Goal: Task Accomplishment & Management: Complete application form

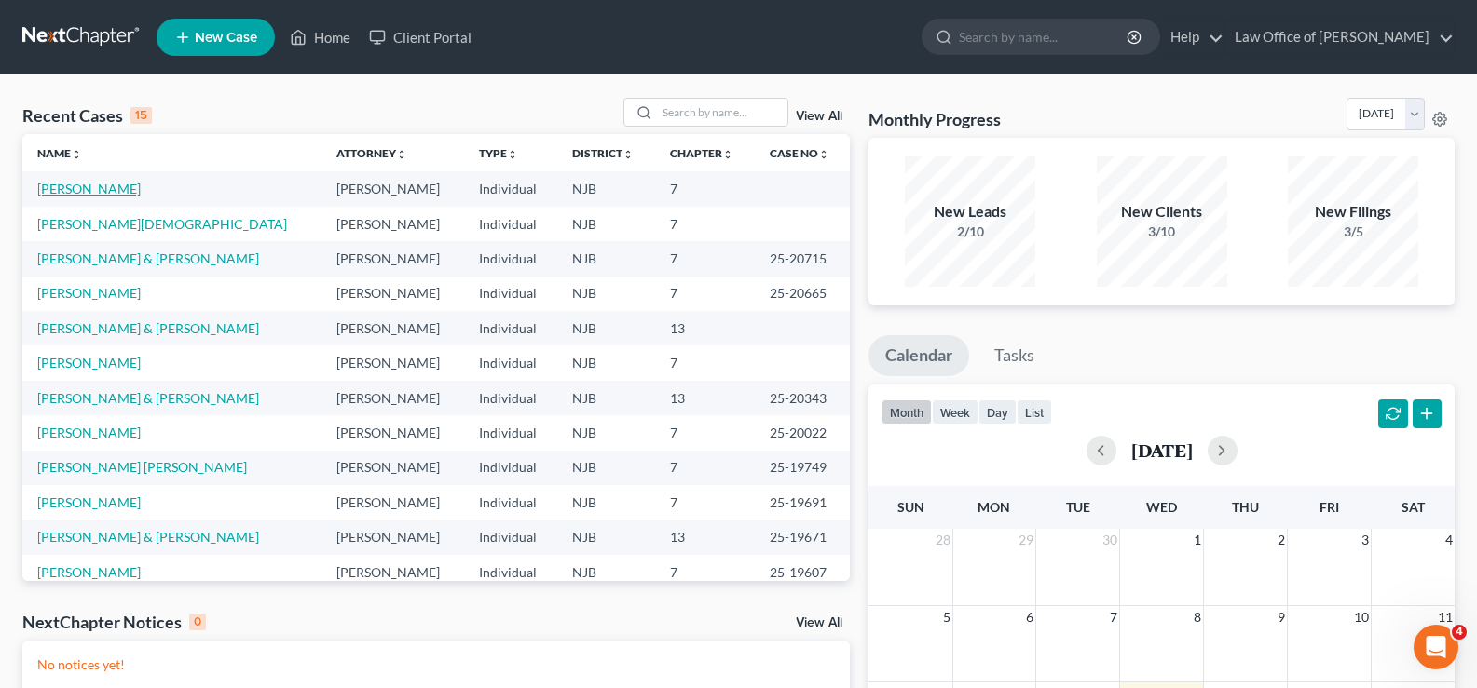
click at [96, 182] on link "[PERSON_NAME]" at bounding box center [88, 189] width 103 height 16
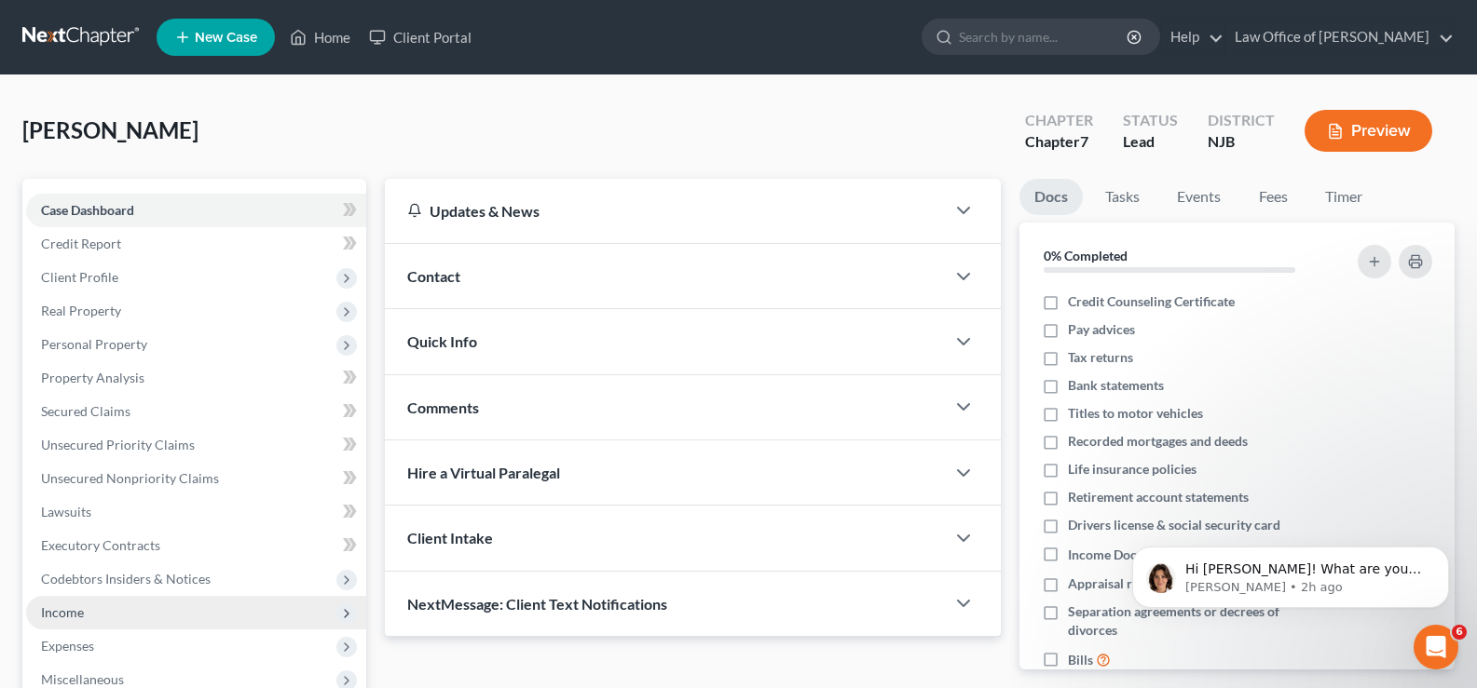
click at [89, 608] on span "Income" at bounding box center [196, 613] width 340 height 34
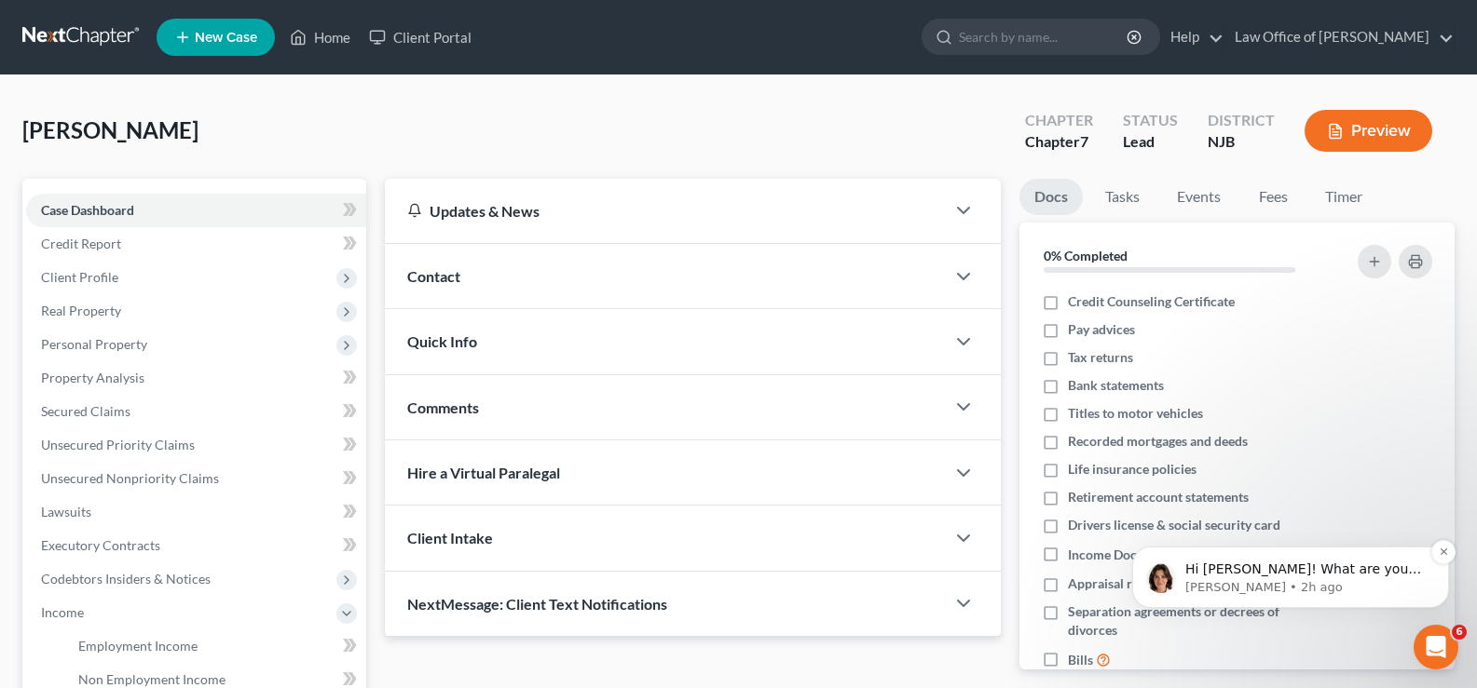
click at [1276, 573] on span "Hi [PERSON_NAME]! What are you not seeing pull over? I'm seeing Line 12 of Sche…" at bounding box center [1304, 597] width 239 height 71
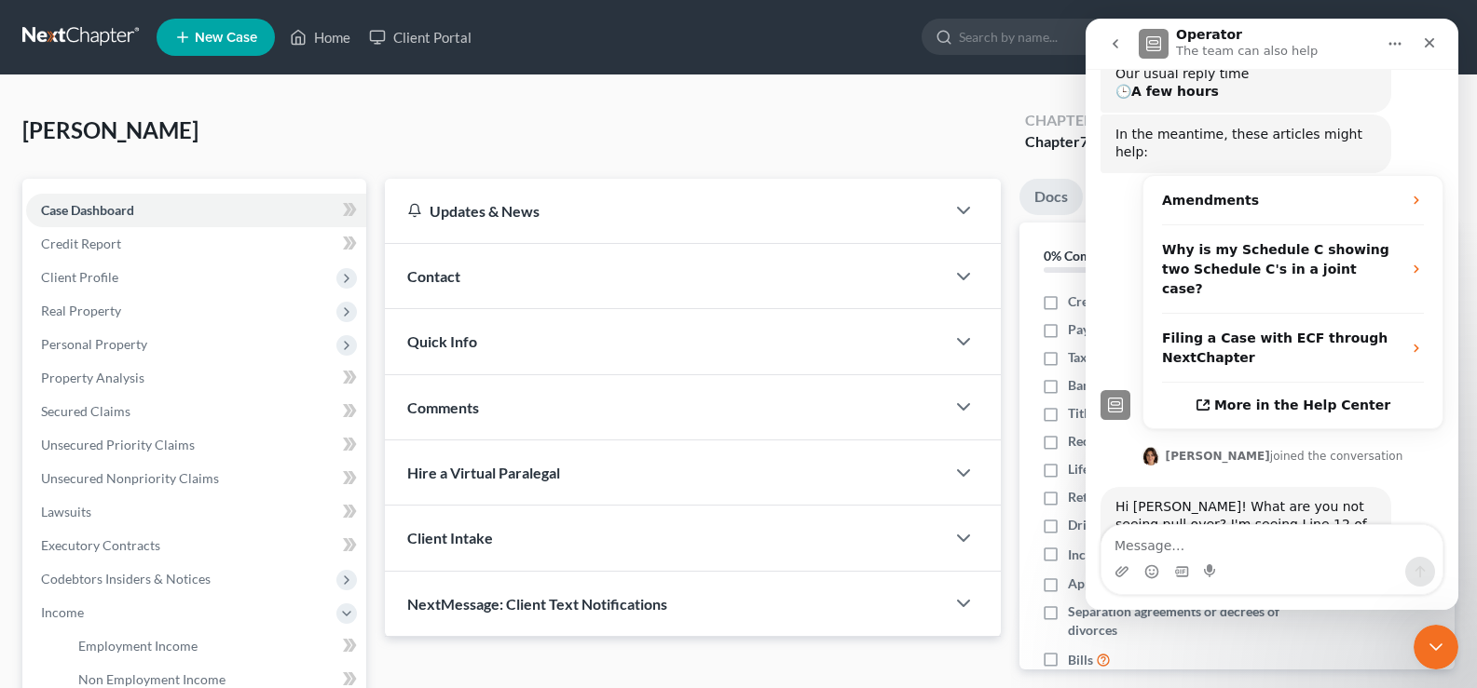
scroll to position [271, 0]
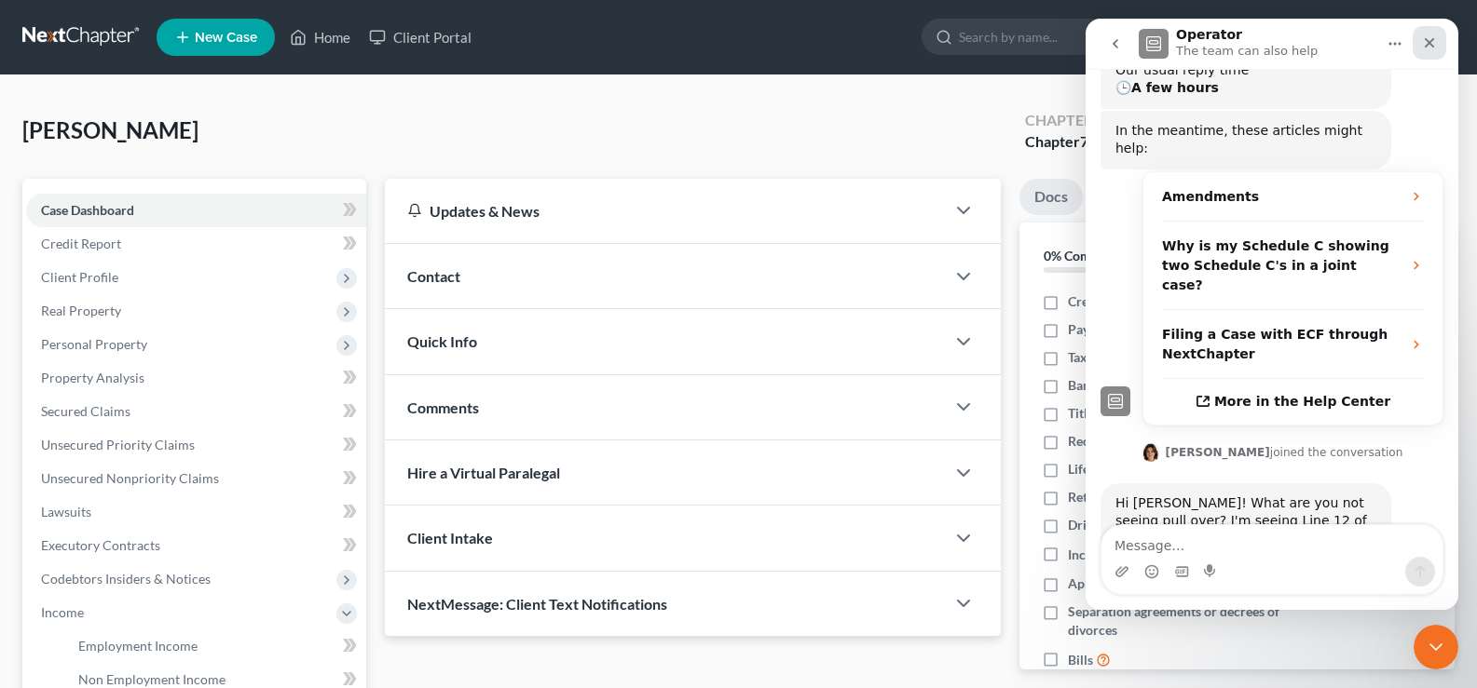
click at [1433, 39] on icon "Close" at bounding box center [1429, 42] width 15 height 15
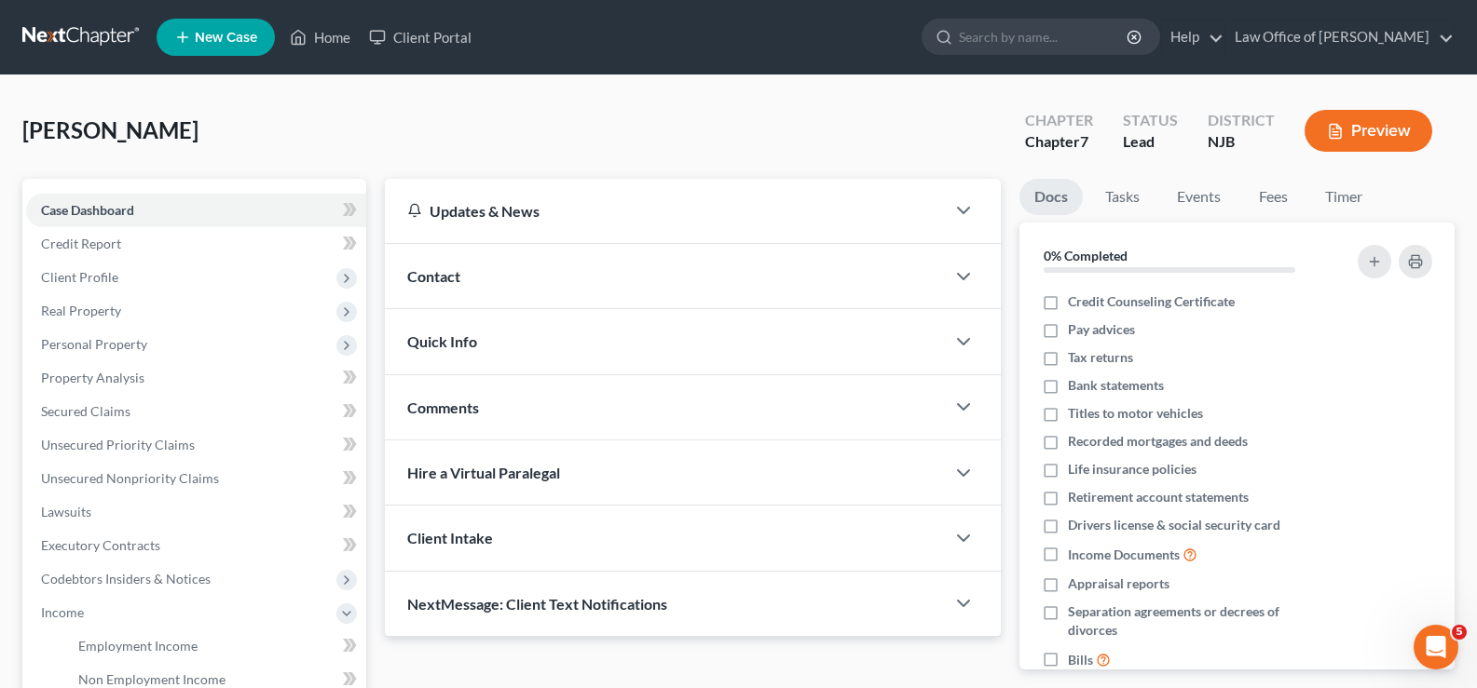
click at [1333, 126] on icon "button" at bounding box center [1335, 131] width 17 height 17
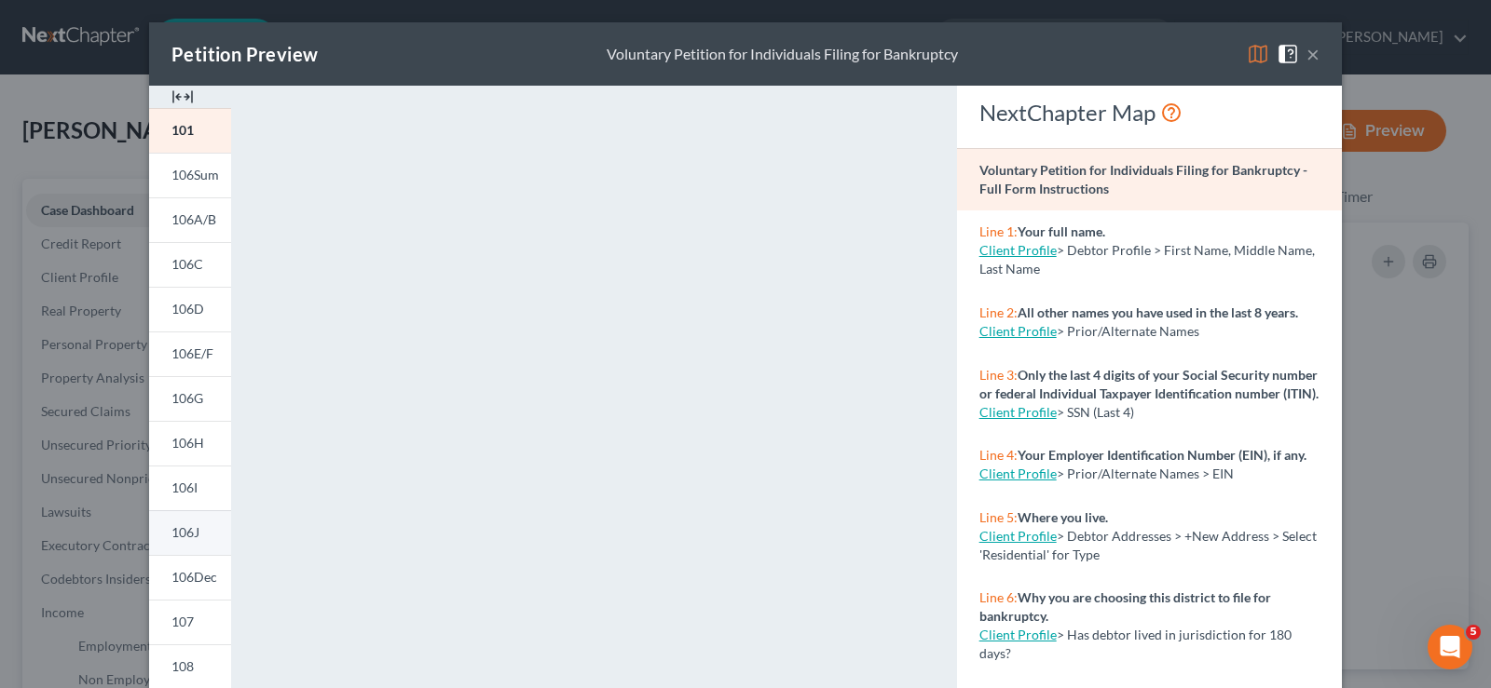
click at [177, 536] on span "106J" at bounding box center [185, 532] width 28 height 16
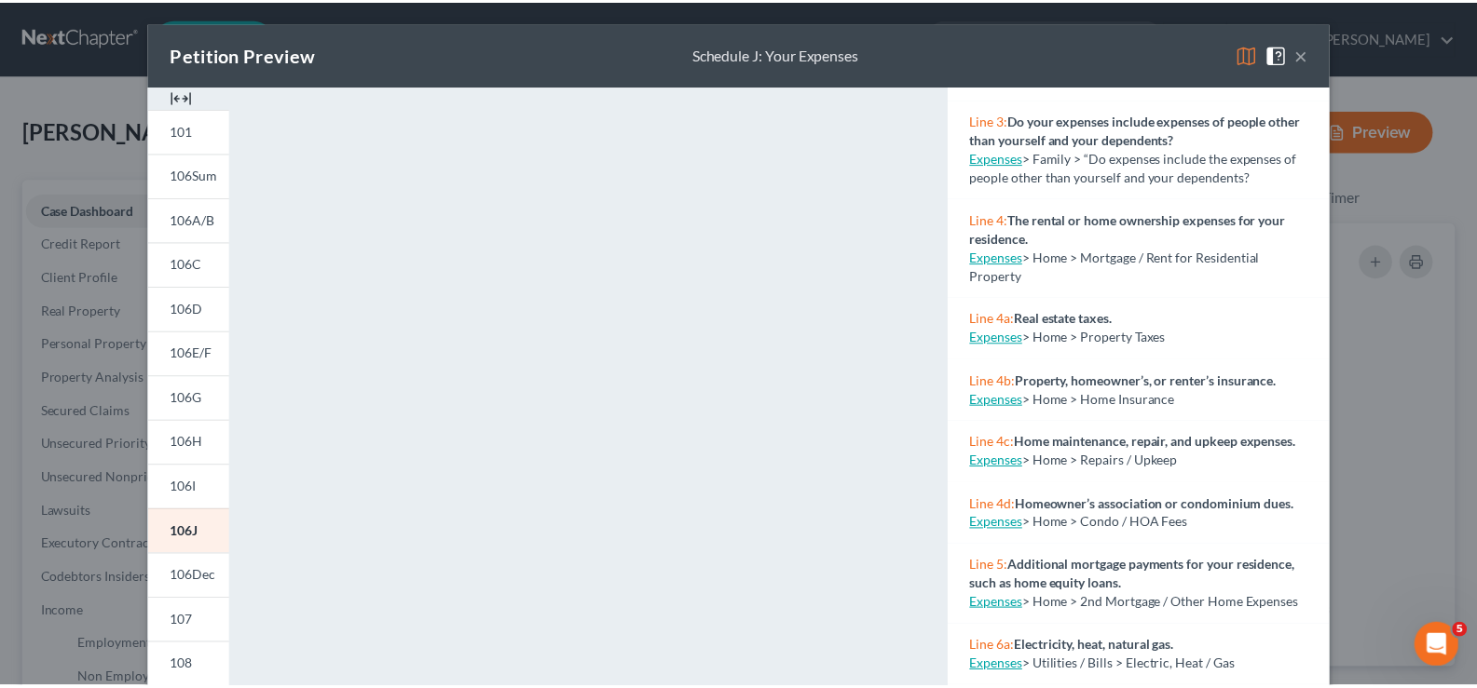
scroll to position [392, 0]
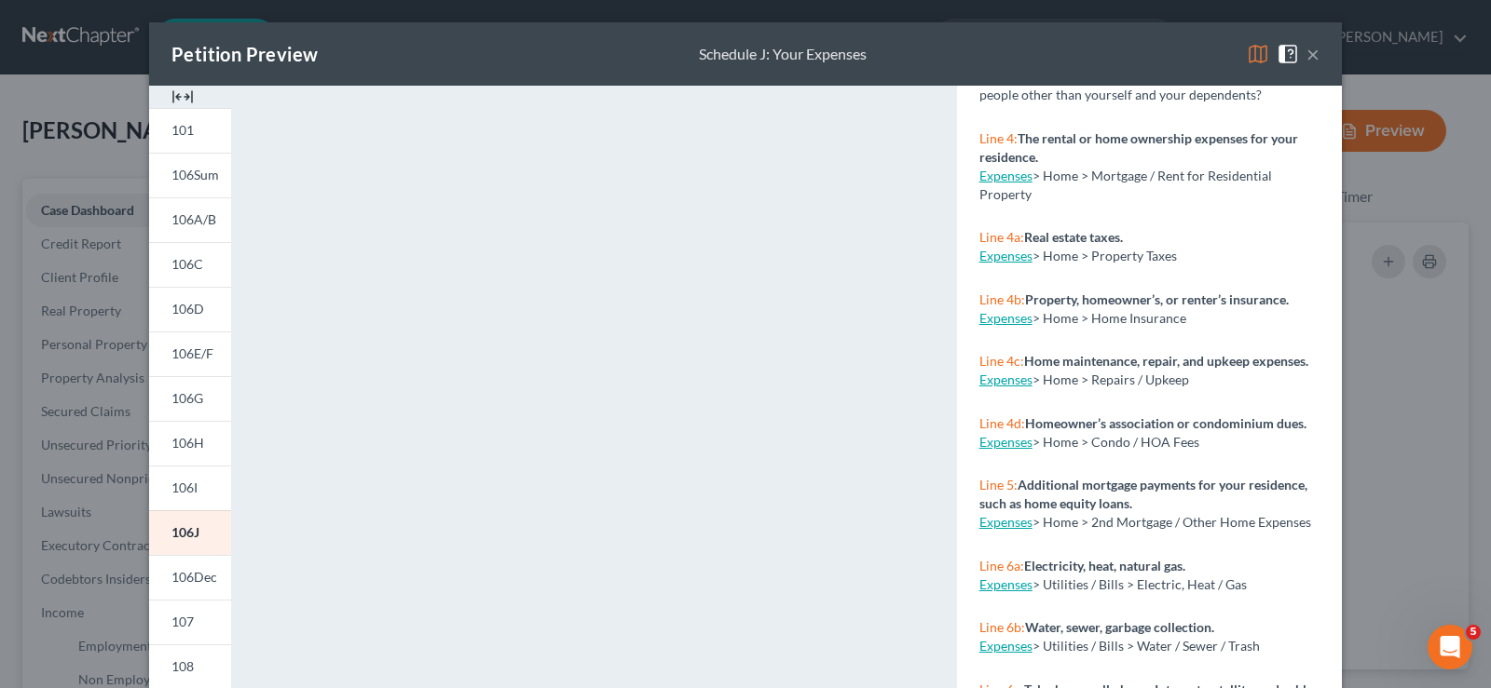
click at [1306, 50] on button "×" at bounding box center [1312, 54] width 13 height 22
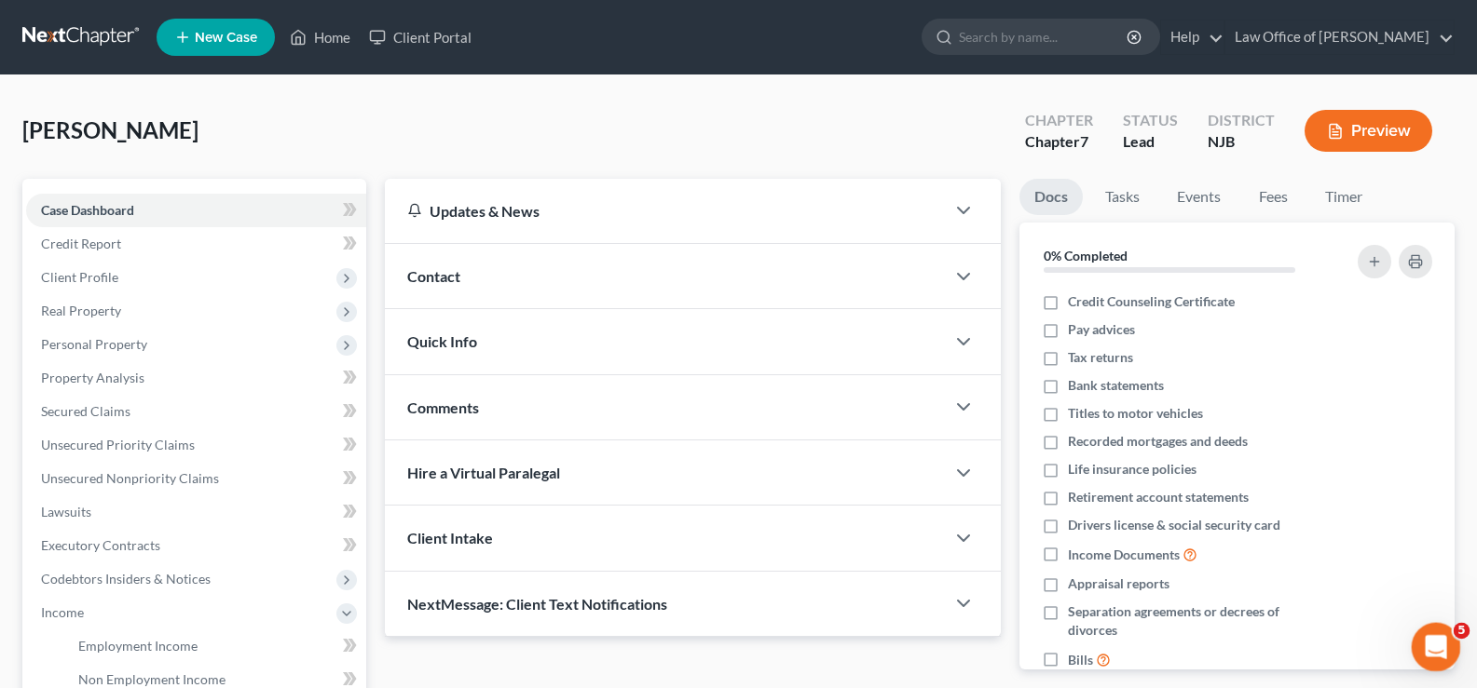
drag, startPoint x: 1428, startPoint y: 641, endPoint x: 1415, endPoint y: 630, distance: 17.2
click at [1423, 641] on icon "Open Intercom Messenger" at bounding box center [1433, 645] width 31 height 31
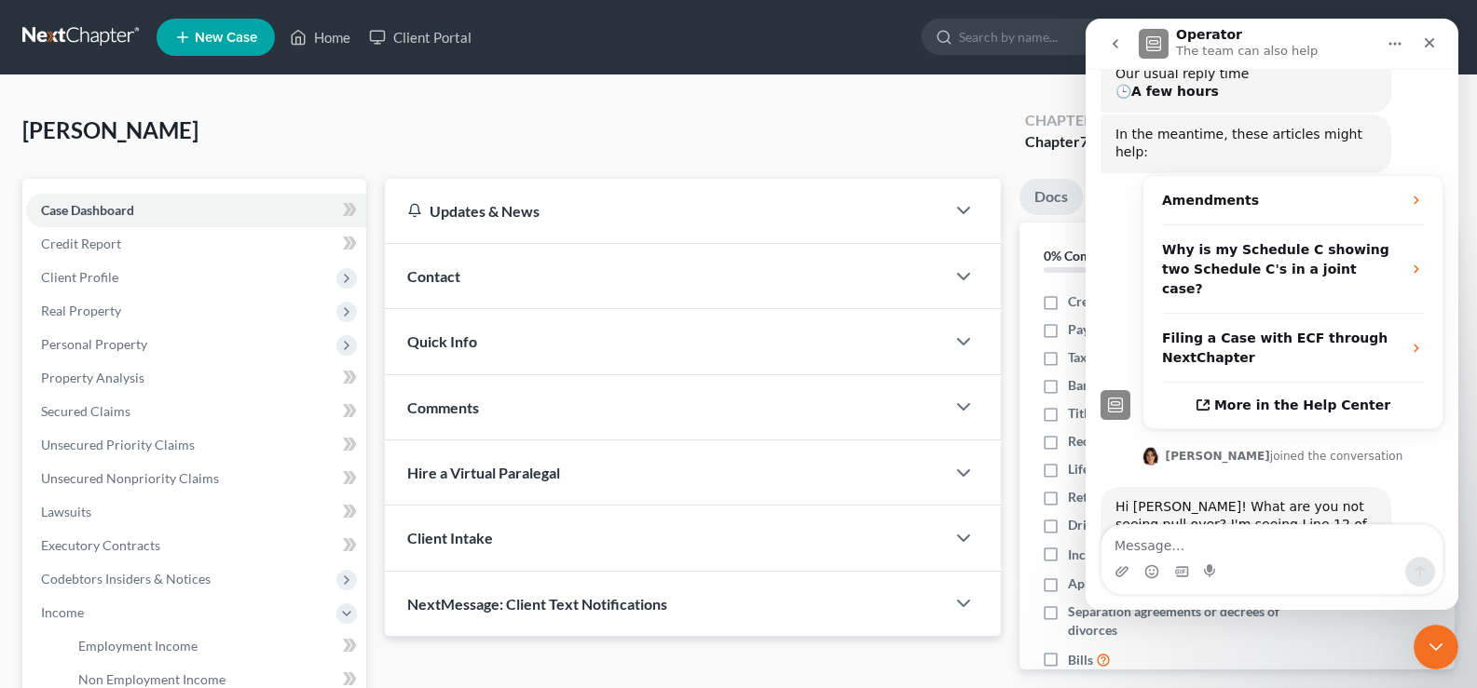
scroll to position [271, 0]
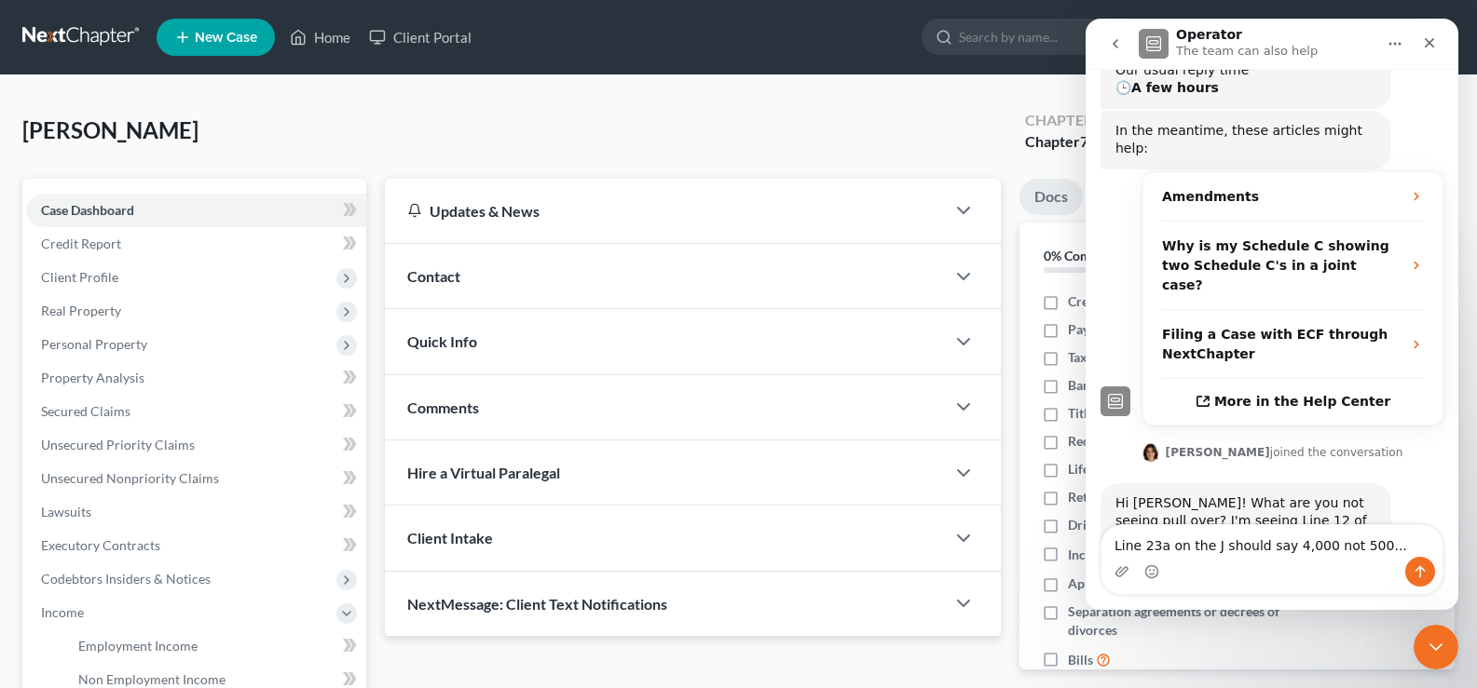
type textarea "Line 23a on the J should say 4,000 not 500..."
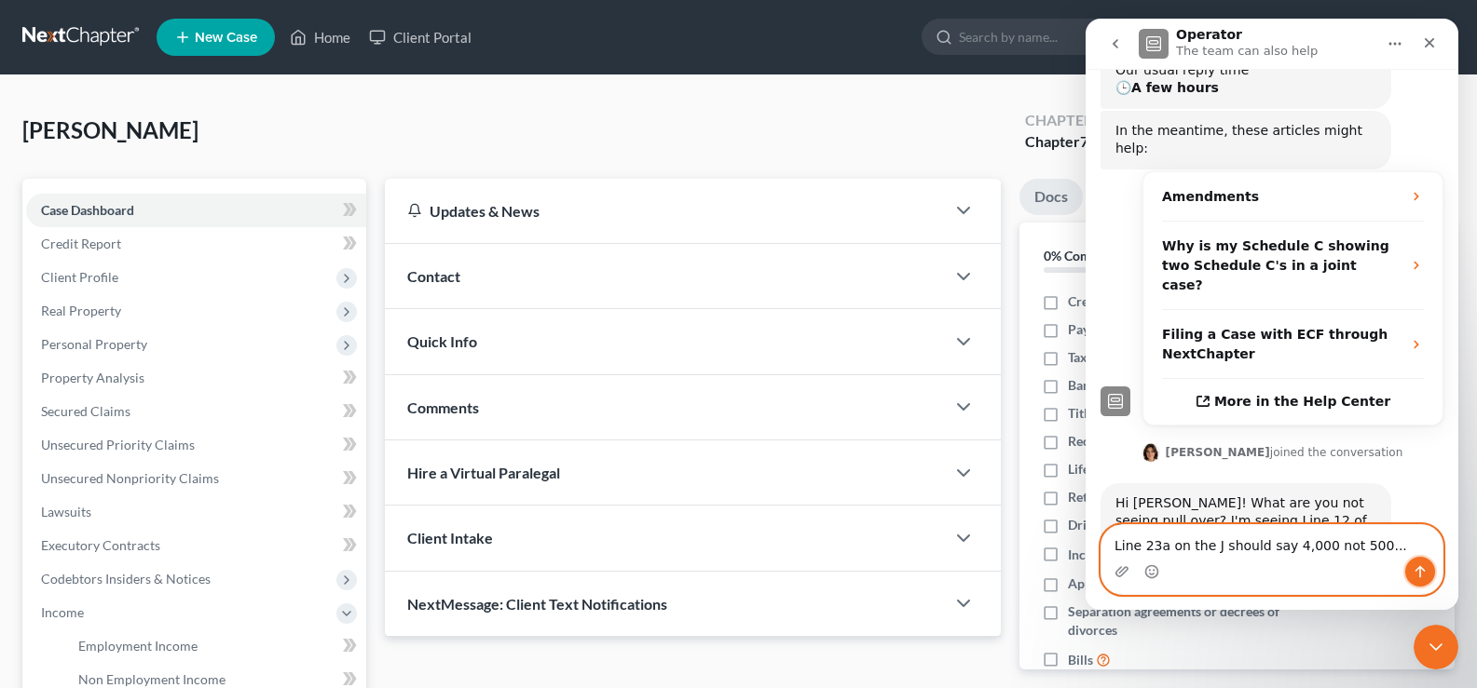
drag, startPoint x: 1418, startPoint y: 564, endPoint x: 1336, endPoint y: 561, distance: 82.0
click at [1415, 567] on icon "Send a message…" at bounding box center [1419, 572] width 15 height 15
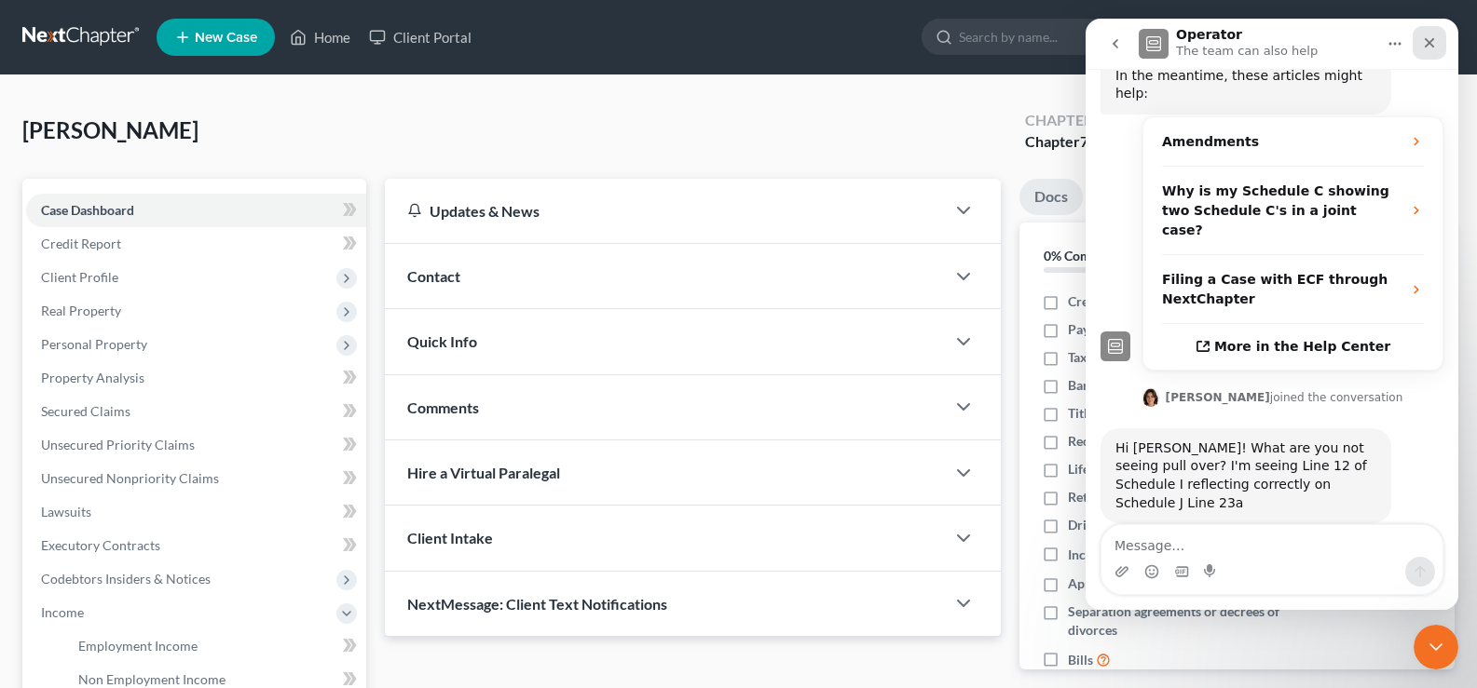
click at [1437, 34] on div "Close" at bounding box center [1429, 43] width 34 height 34
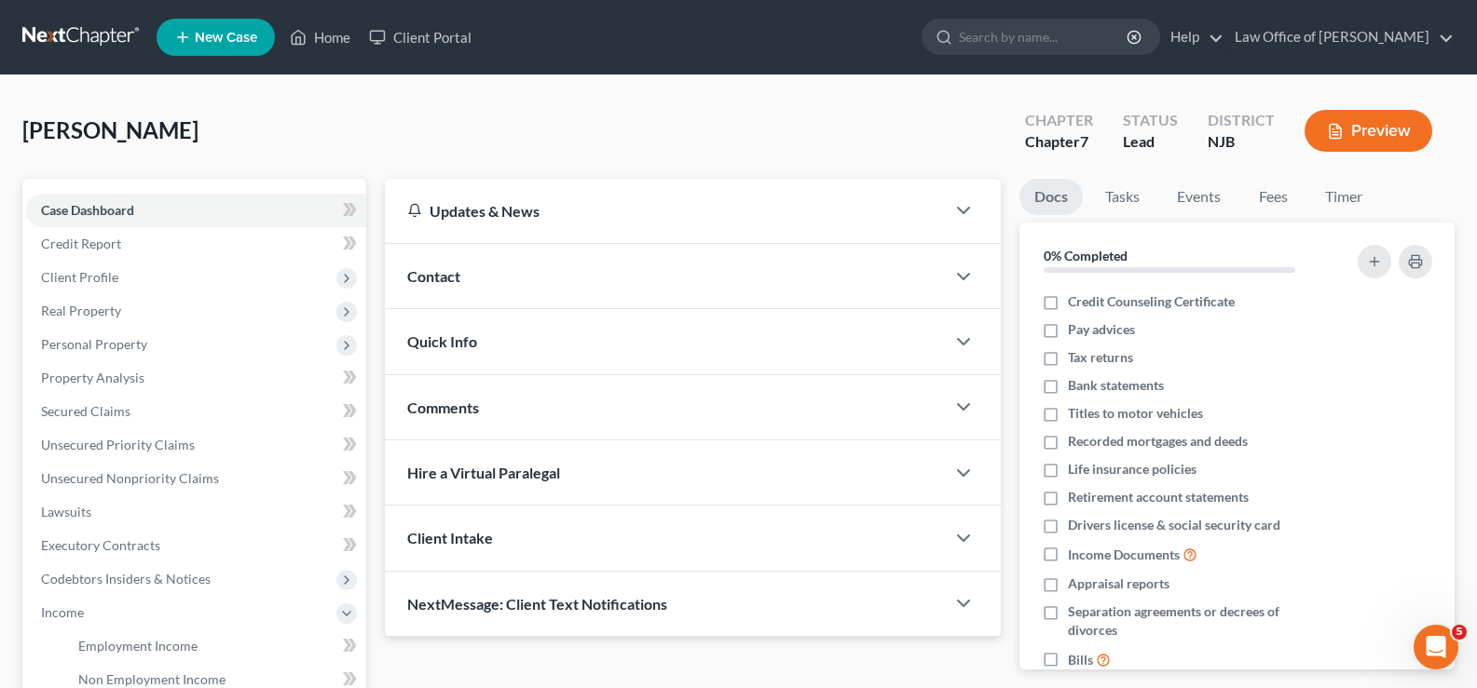
scroll to position [398, 0]
click at [69, 607] on span "Income" at bounding box center [62, 613] width 43 height 16
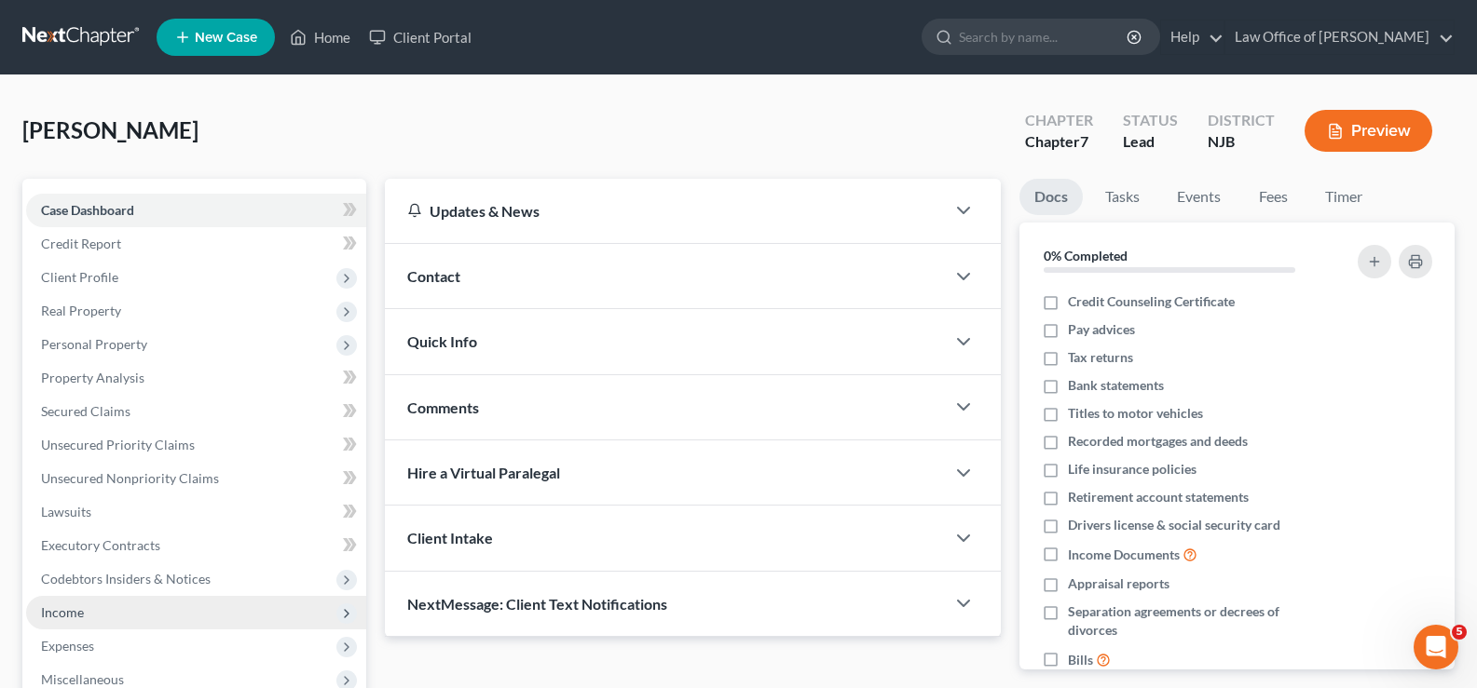
drag, startPoint x: 66, startPoint y: 606, endPoint x: 92, endPoint y: 617, distance: 28.4
click at [67, 606] on span "Income" at bounding box center [62, 613] width 43 height 16
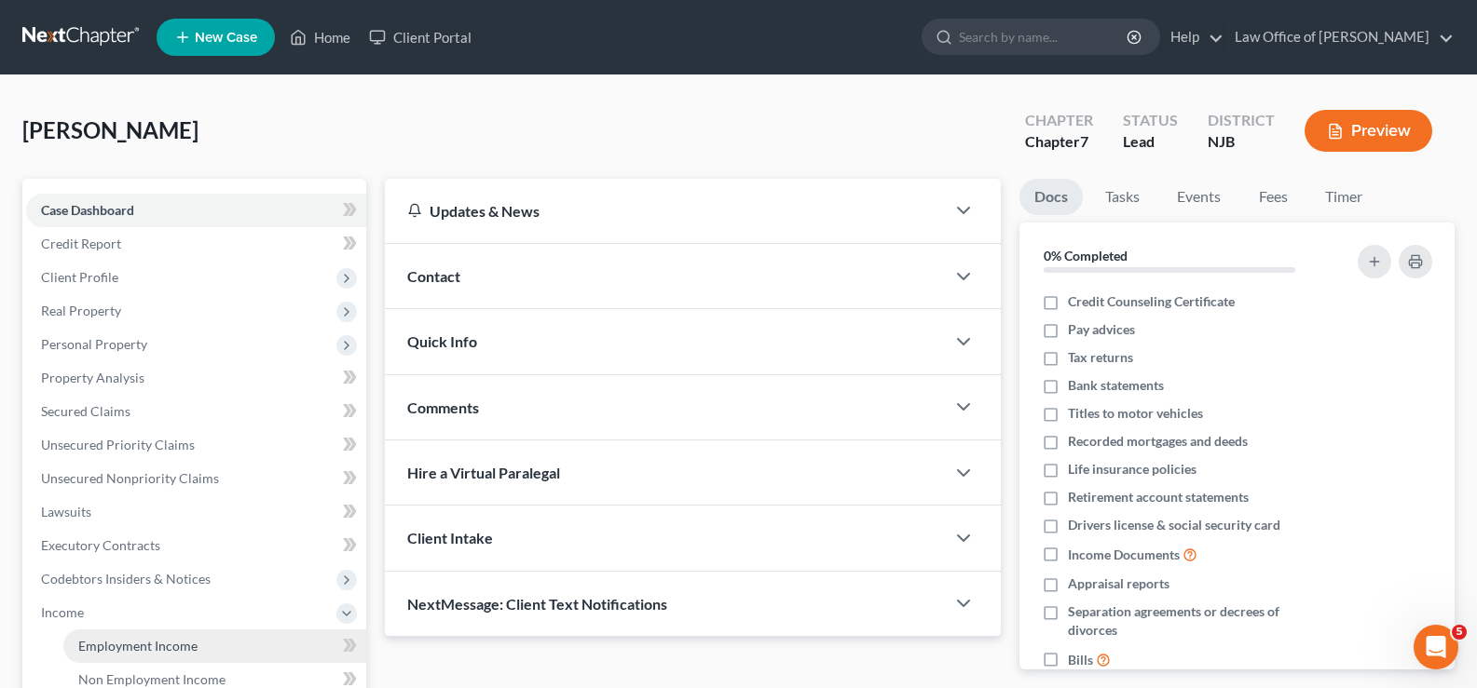
click at [123, 643] on span "Employment Income" at bounding box center [137, 646] width 119 height 16
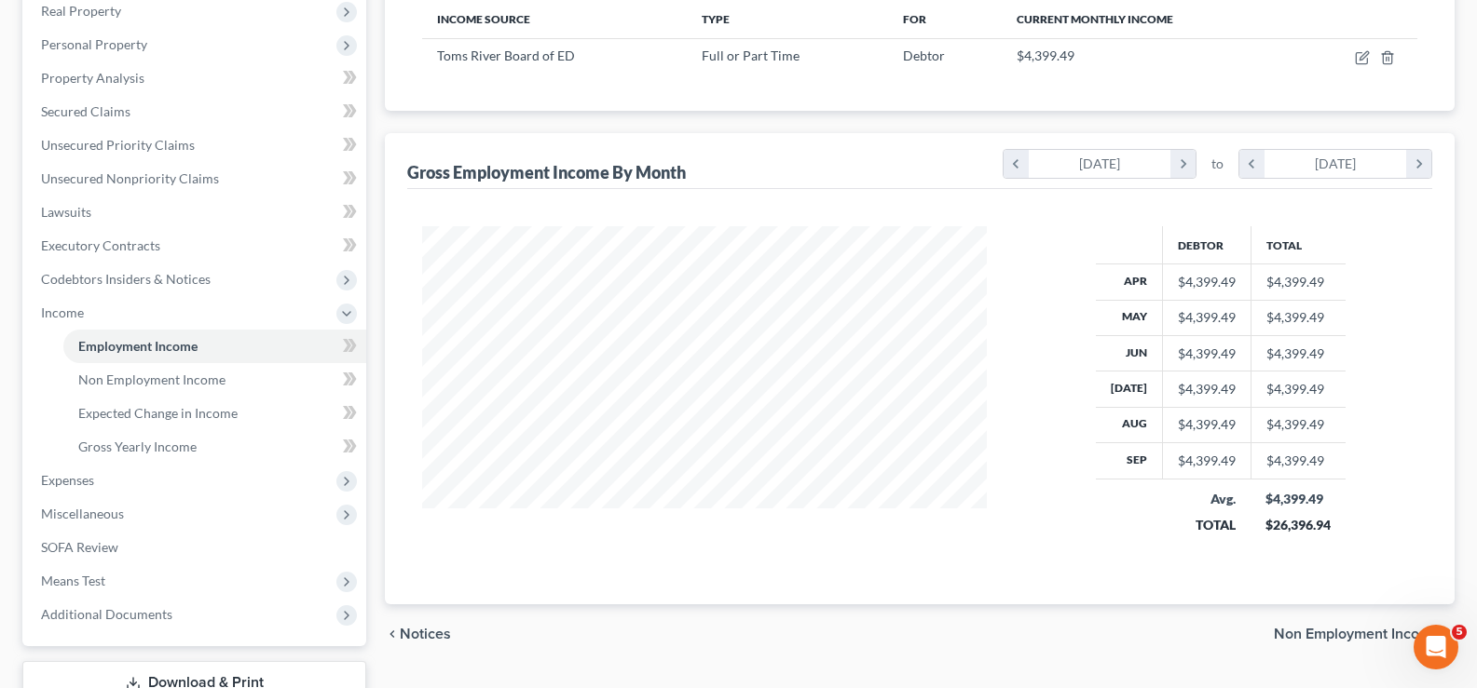
scroll to position [262, 0]
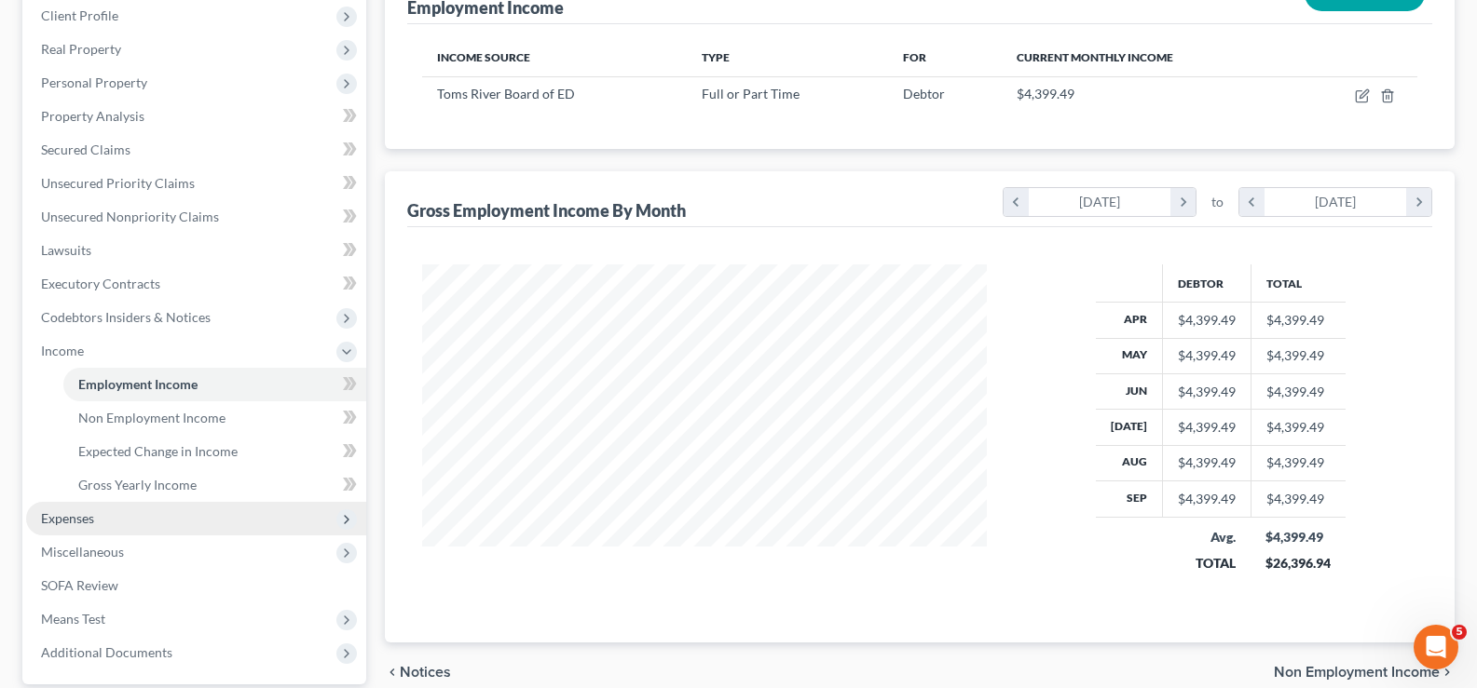
click at [76, 512] on span "Expenses" at bounding box center [67, 519] width 53 height 16
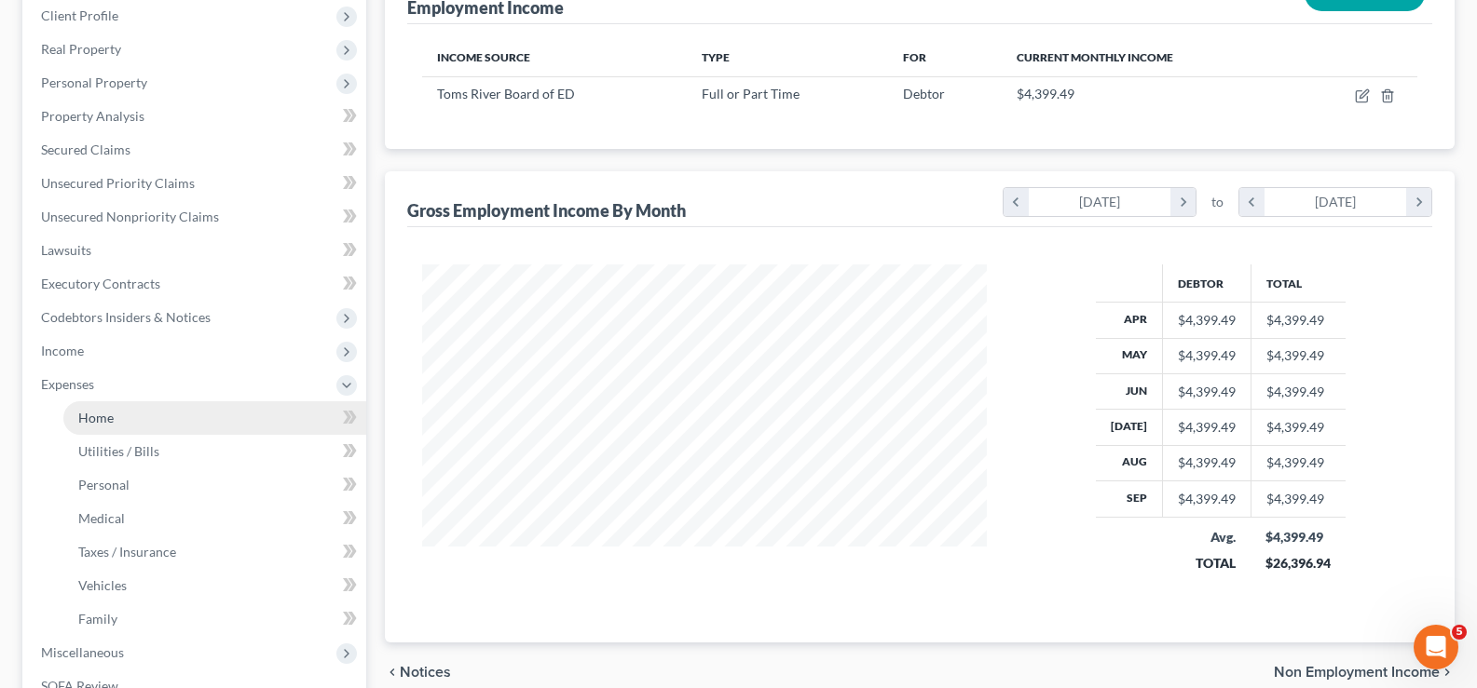
click at [106, 421] on span "Home" at bounding box center [95, 418] width 35 height 16
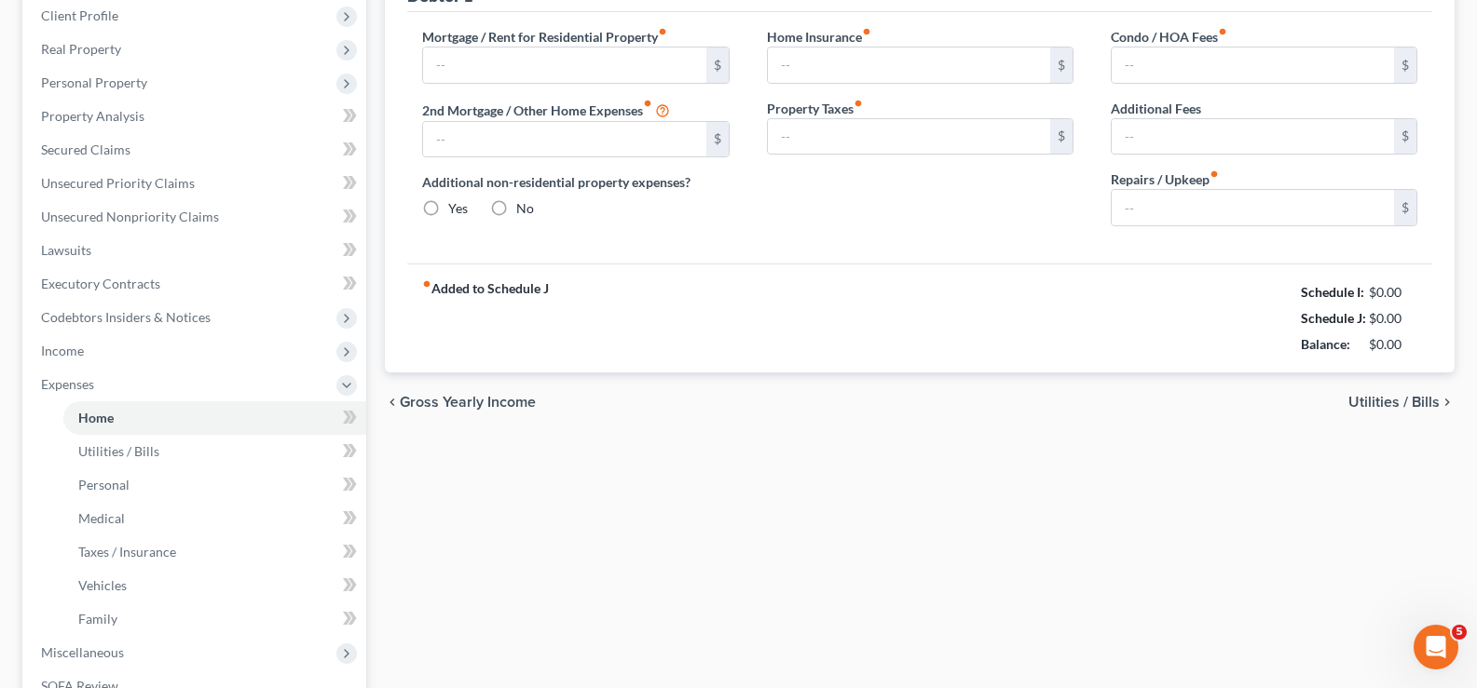
type input "1,500.00"
type input "0.00"
radio input "true"
type input "0.00"
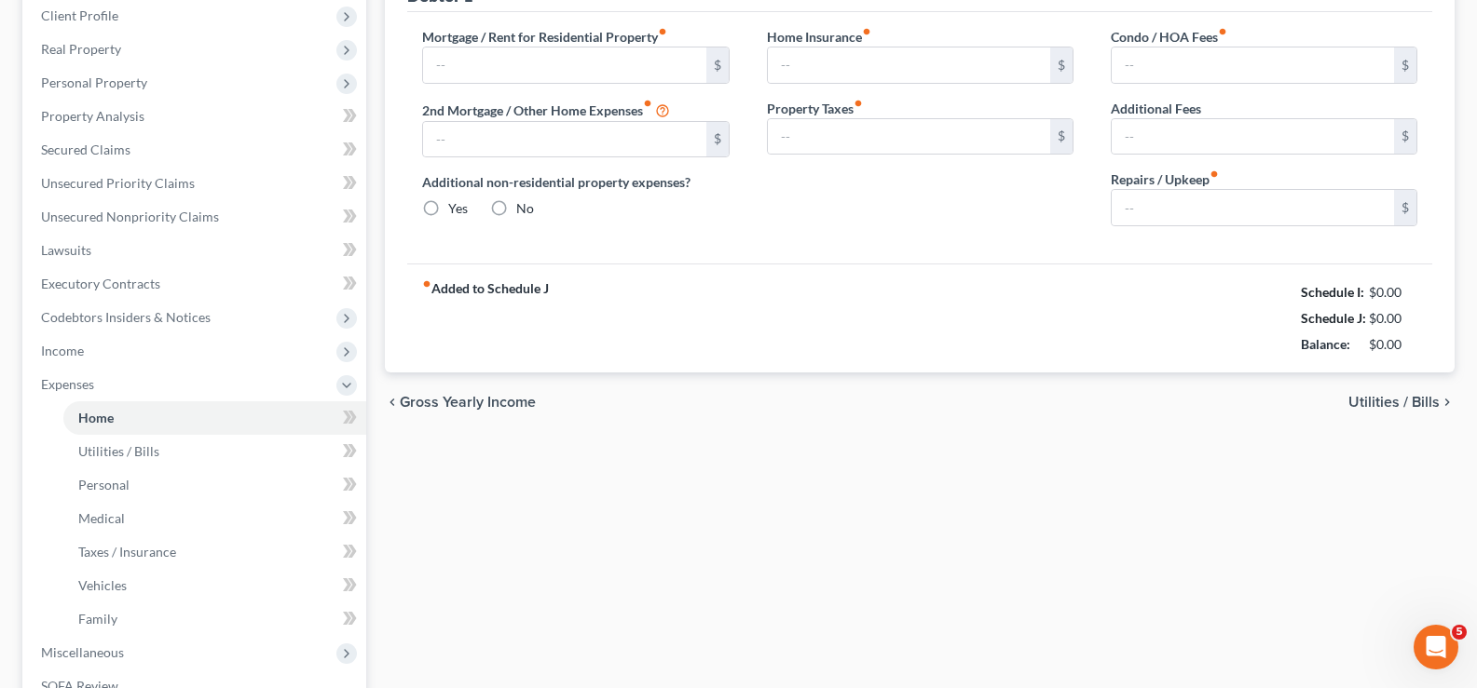
type input "0.00"
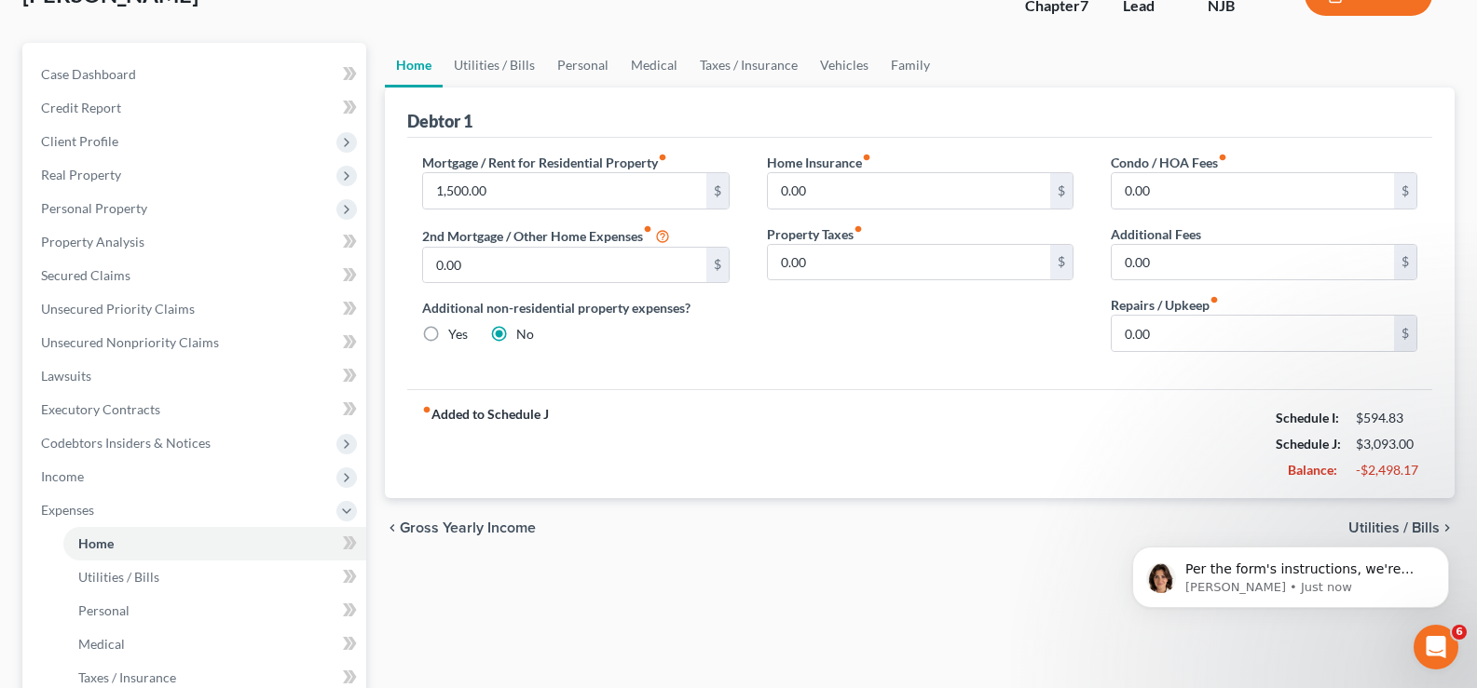
scroll to position [565, 0]
click at [1352, 571] on span "Per the form's instructions, we're pulling over the figures from Schedule I lin…" at bounding box center [1304, 662] width 238 height 200
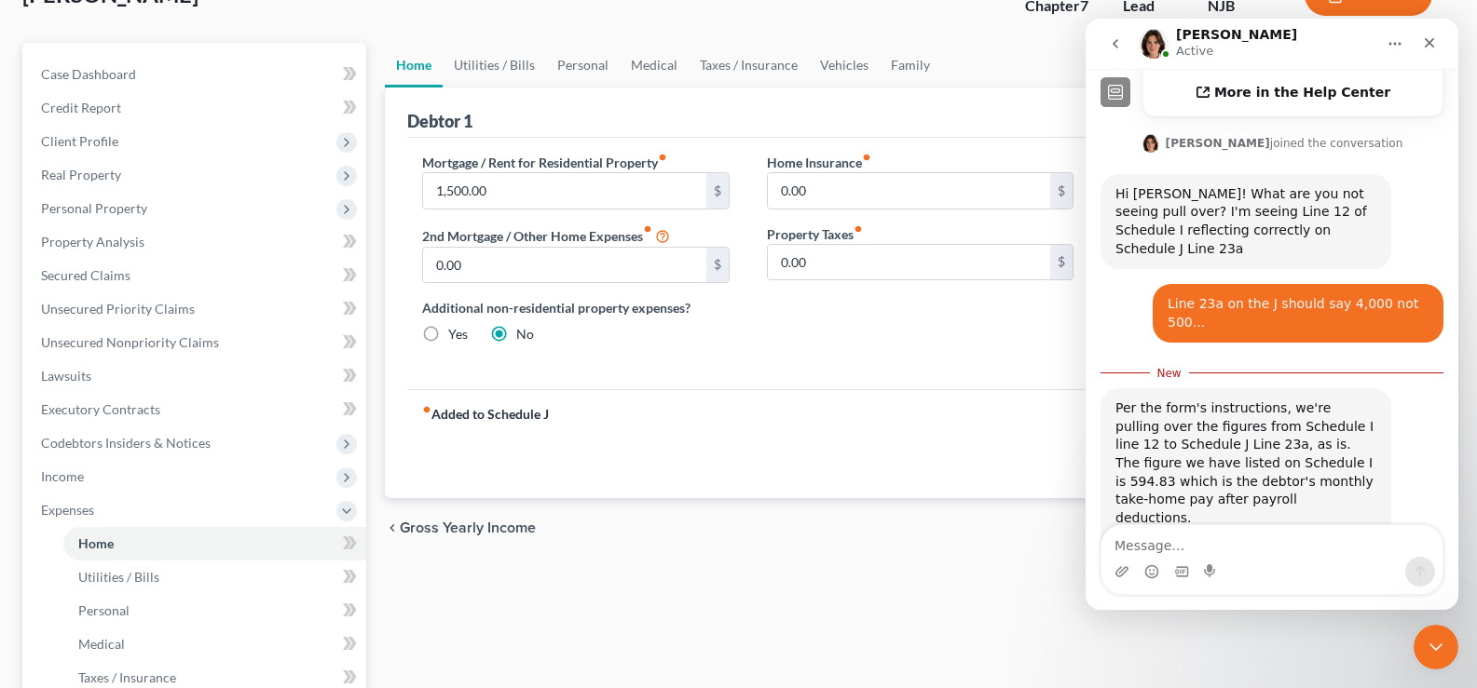
scroll to position [595, 0]
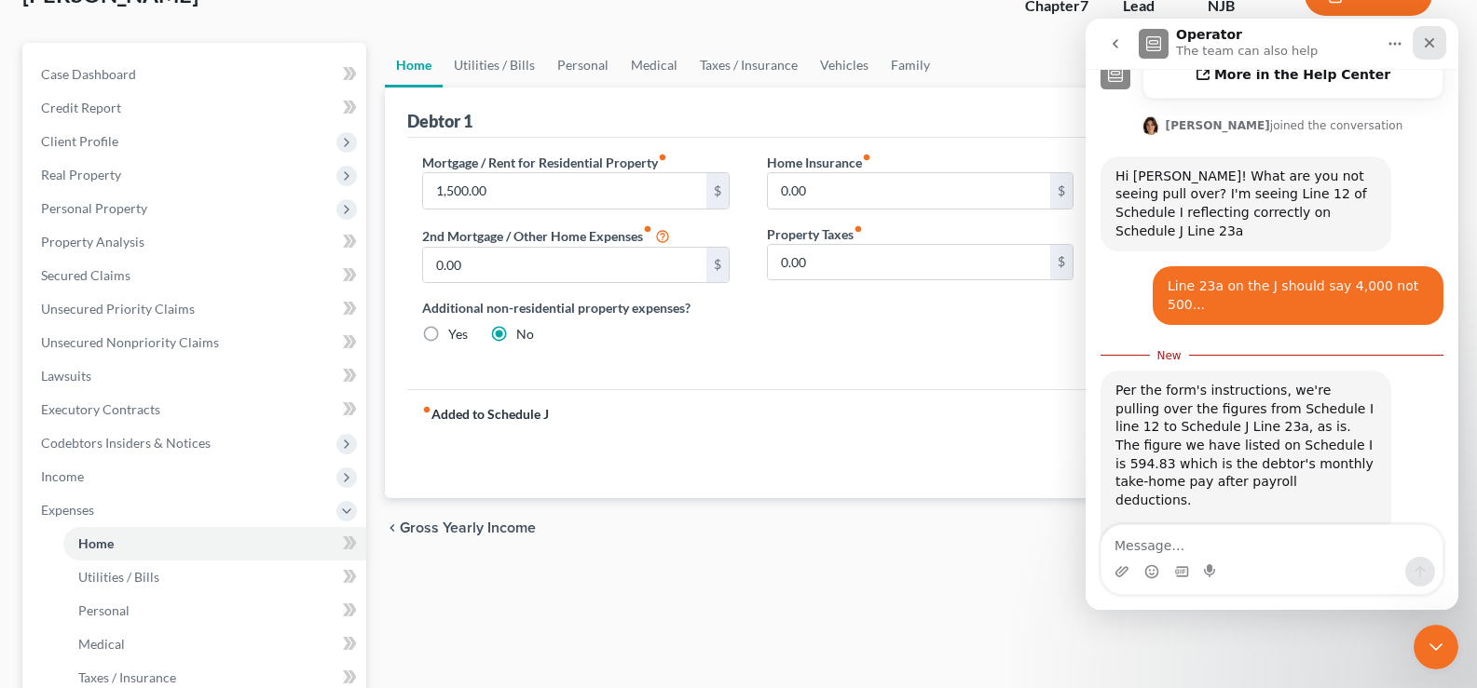
click at [1423, 38] on icon "Close" at bounding box center [1429, 42] width 15 height 15
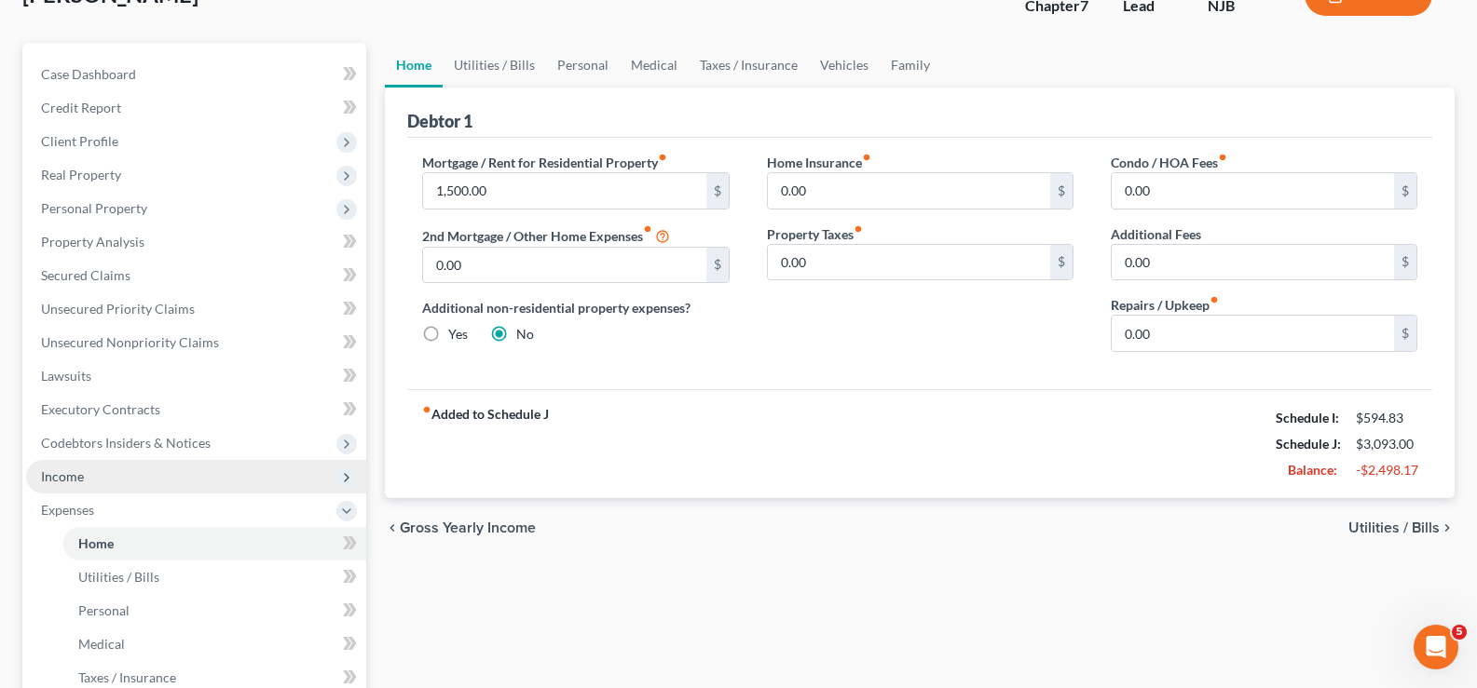
click at [75, 471] on span "Income" at bounding box center [62, 477] width 43 height 16
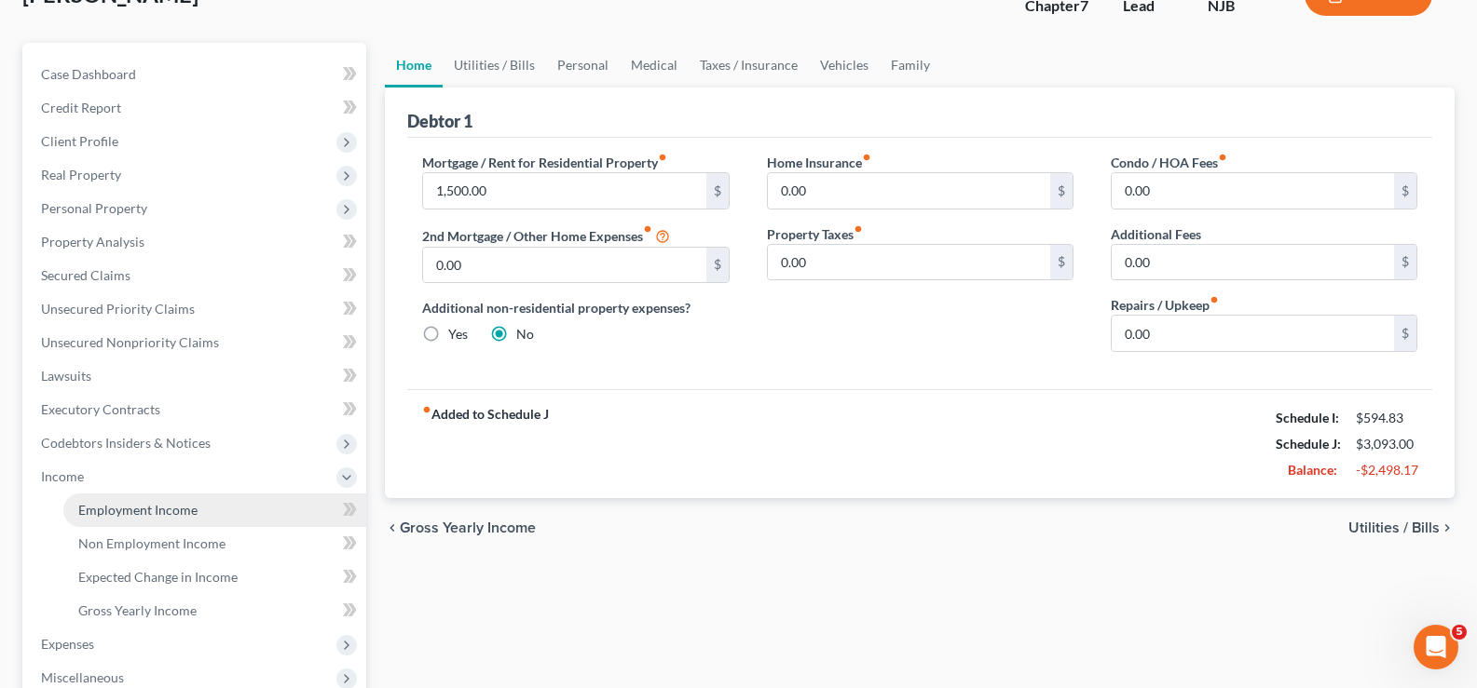
click at [136, 503] on span "Employment Income" at bounding box center [137, 510] width 119 height 16
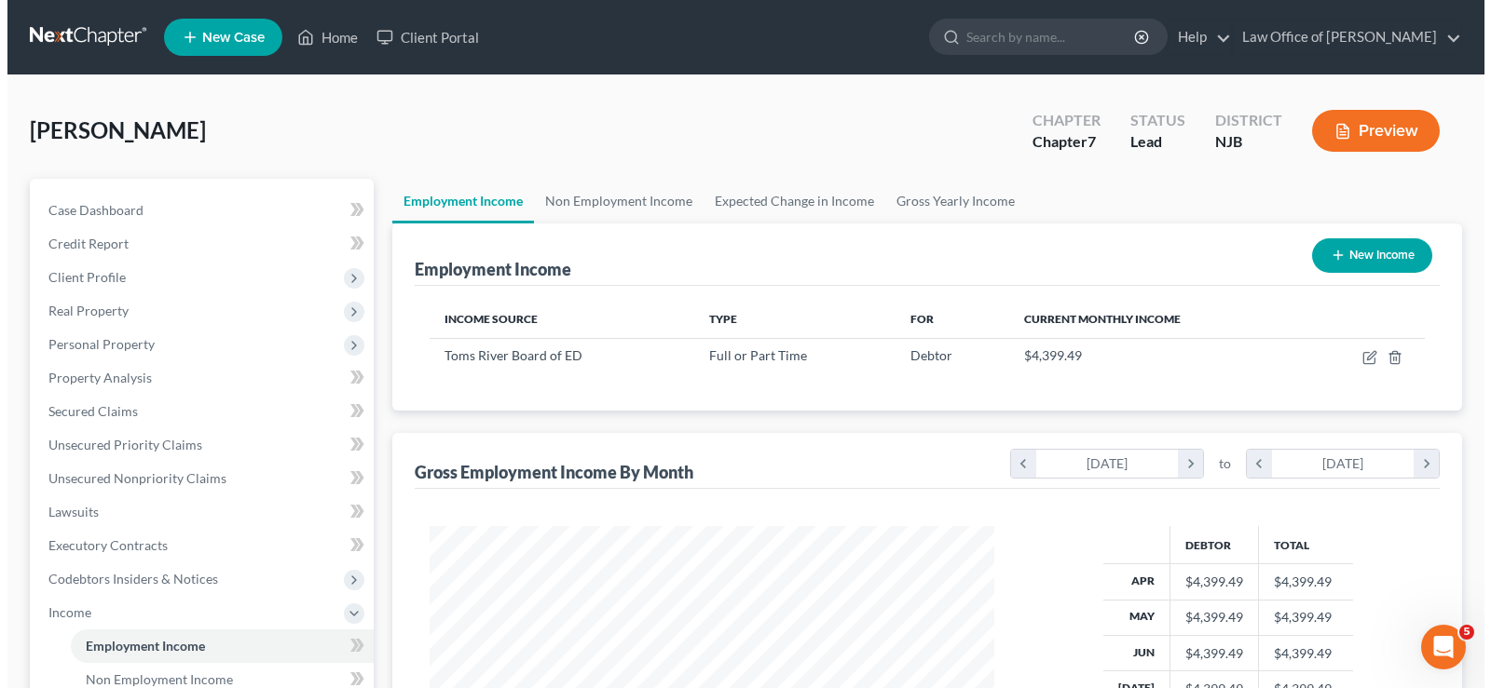
scroll to position [334, 602]
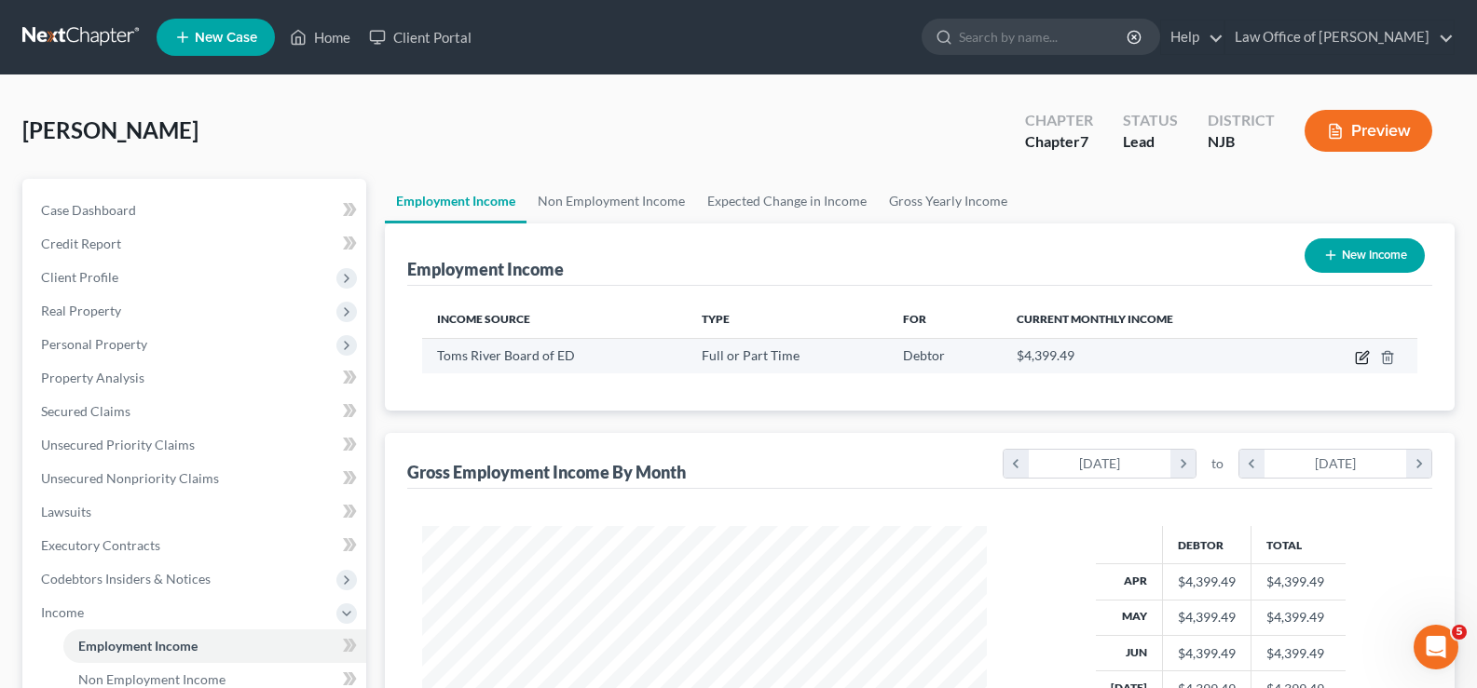
click at [1358, 353] on icon "button" at bounding box center [1360, 358] width 11 height 11
select select "0"
select select "1"
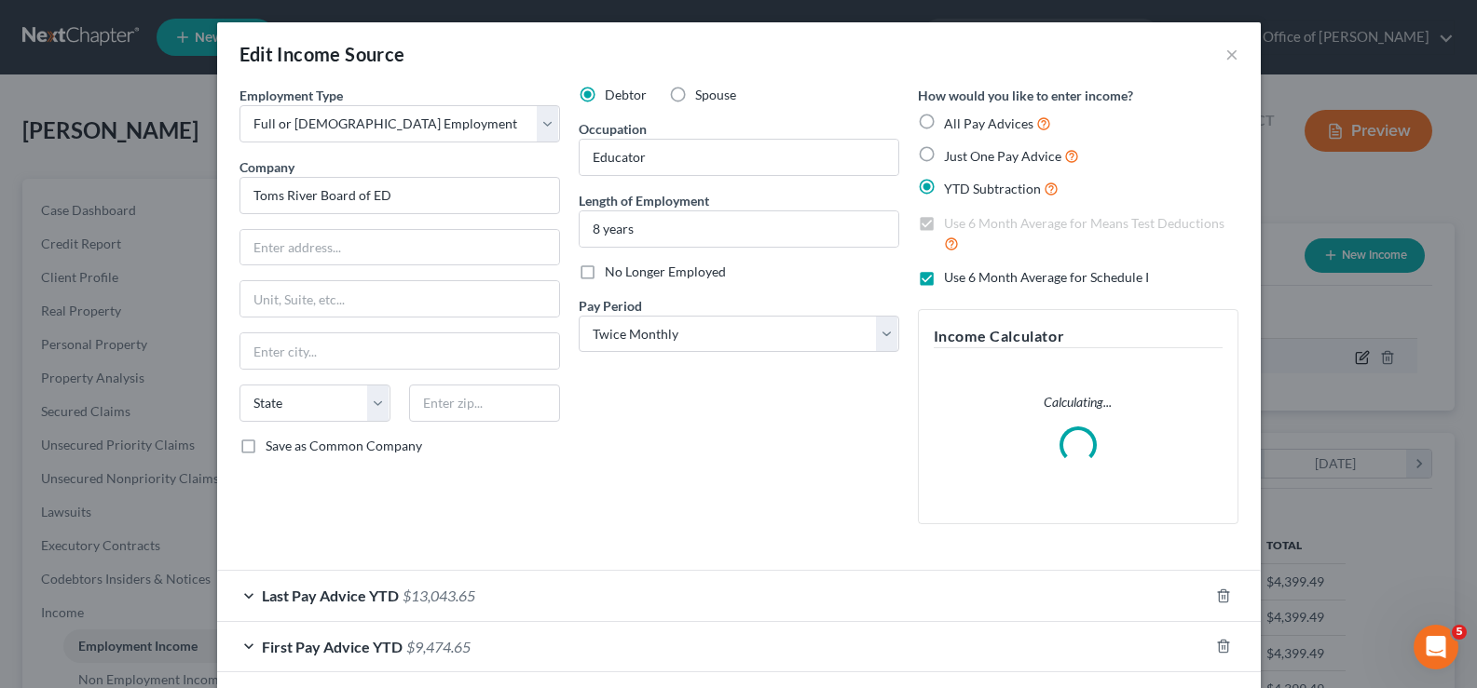
scroll to position [334, 608]
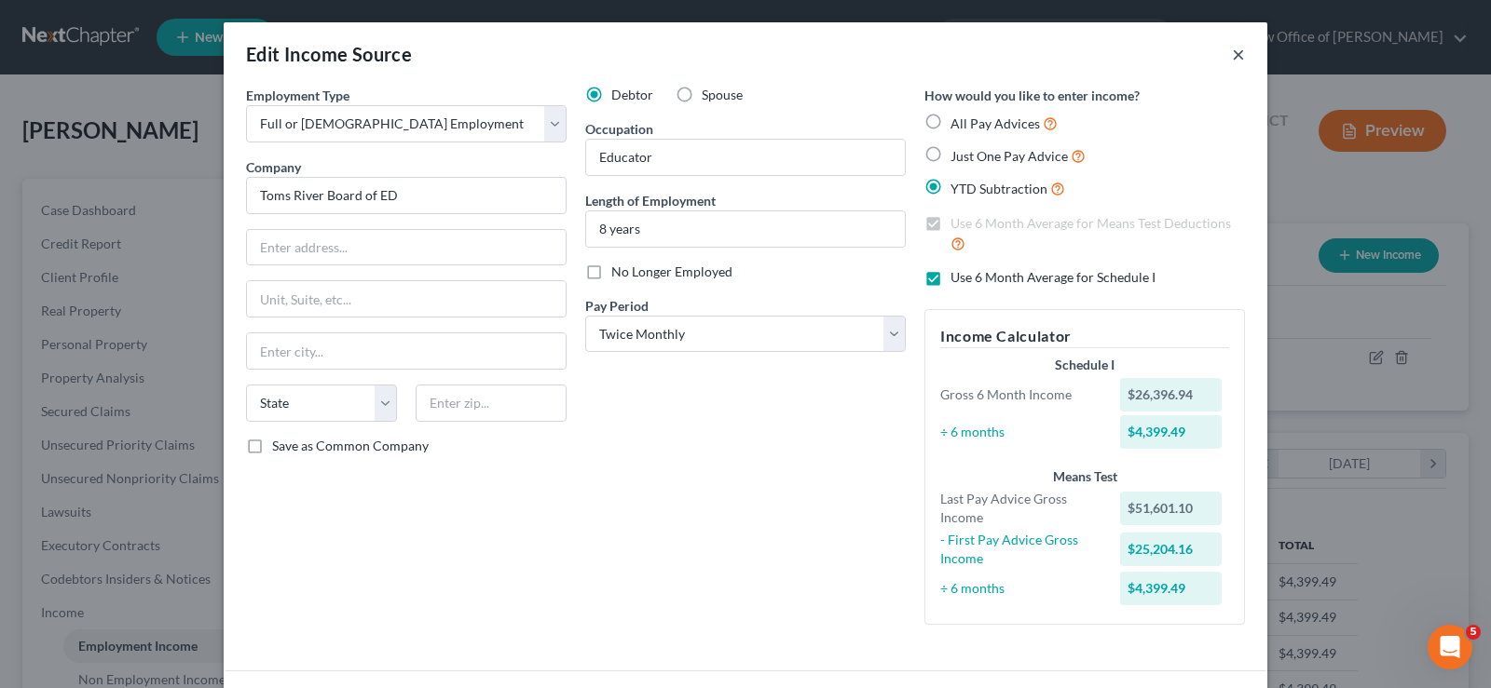
click at [1232, 49] on button "×" at bounding box center [1238, 54] width 13 height 22
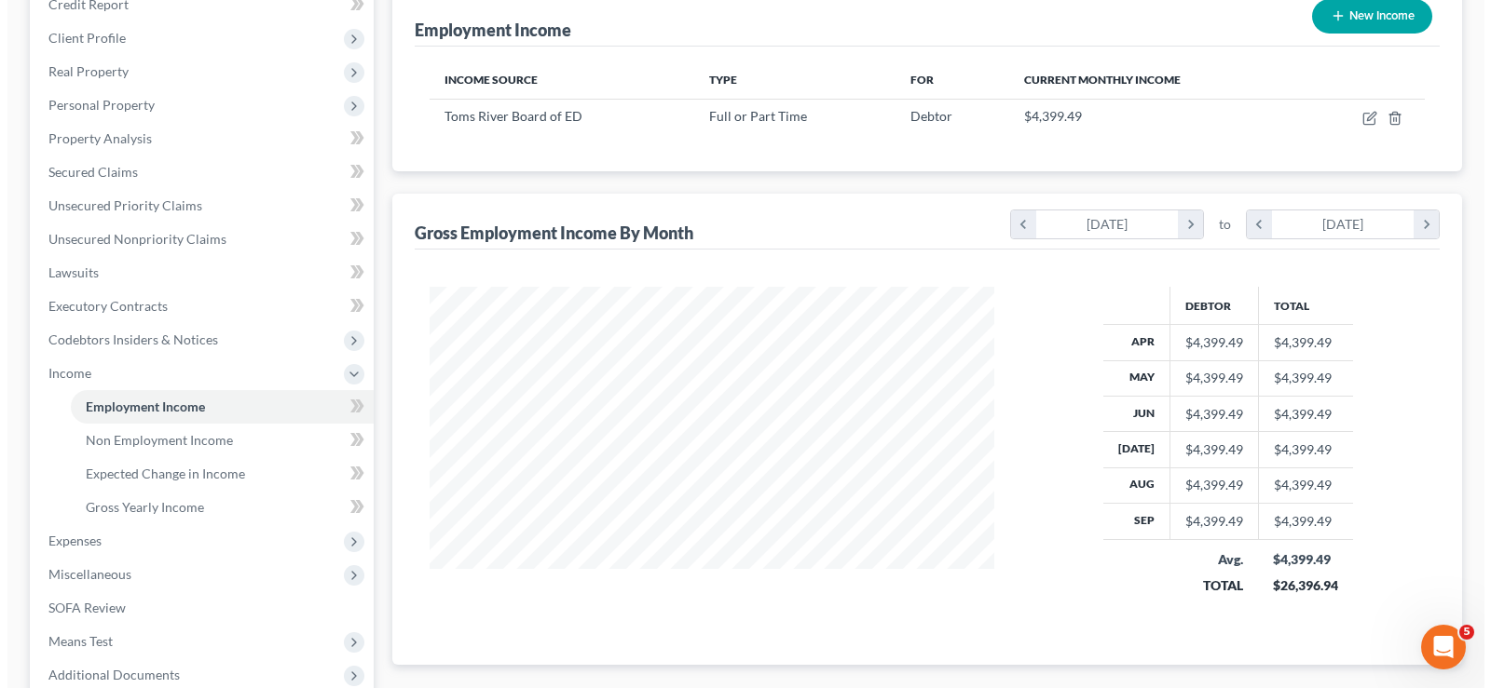
scroll to position [282, 0]
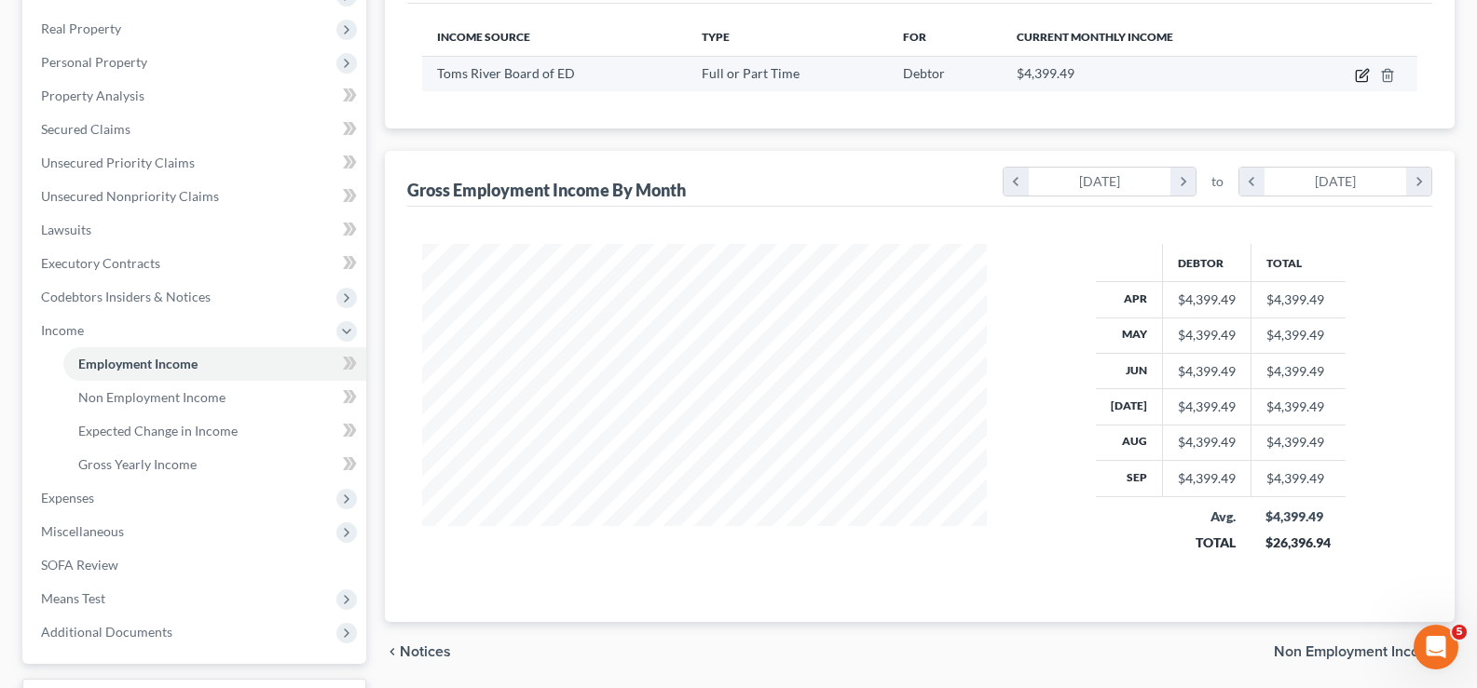
click at [1359, 75] on icon "button" at bounding box center [1362, 75] width 15 height 15
select select "0"
select select "1"
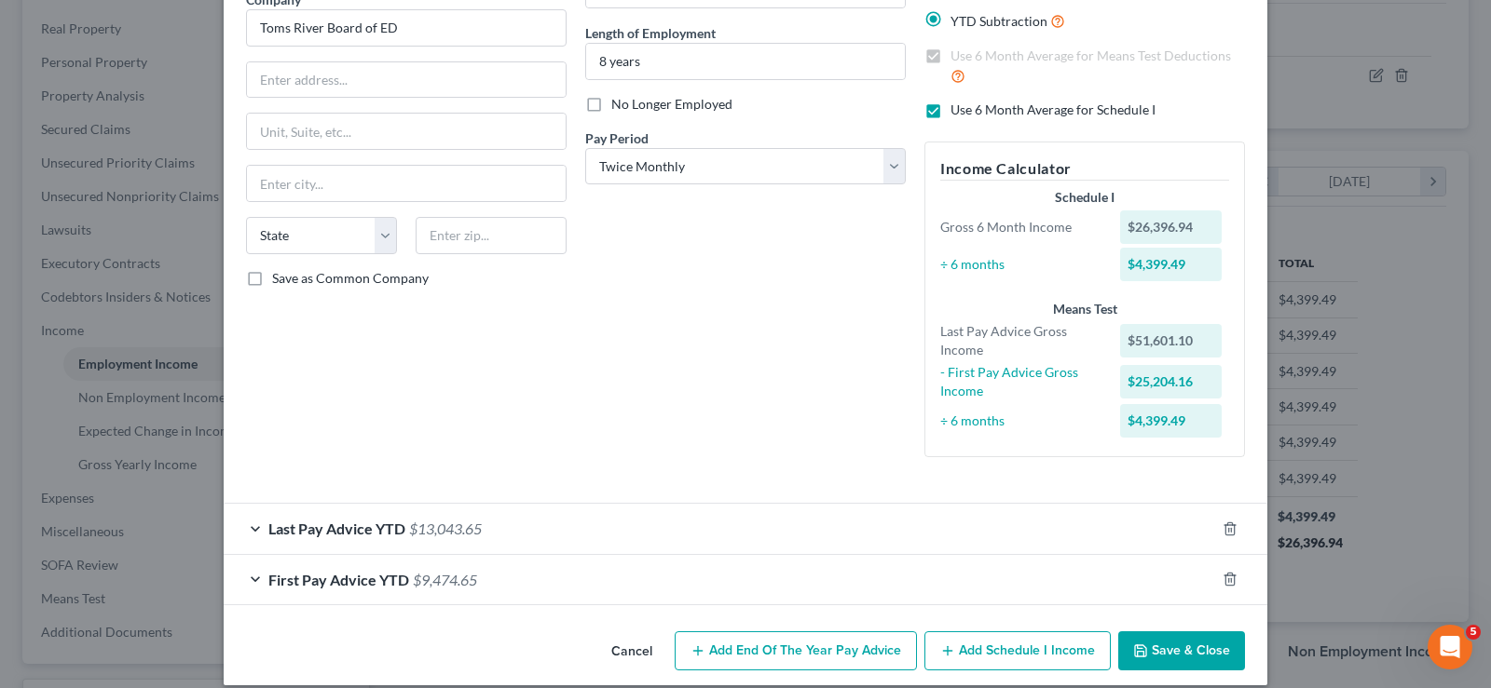
scroll to position [187, 0]
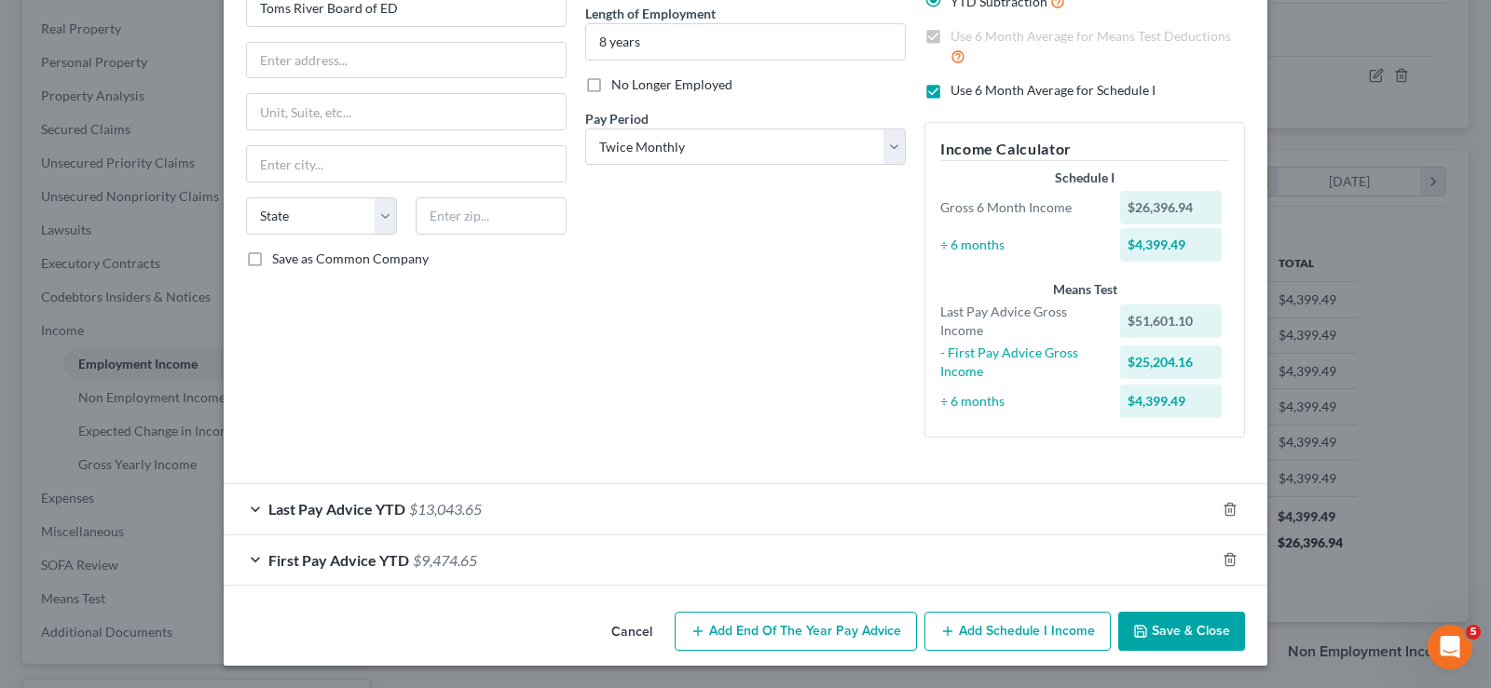
click at [397, 552] on span "First Pay Advice YTD" at bounding box center [338, 561] width 141 height 18
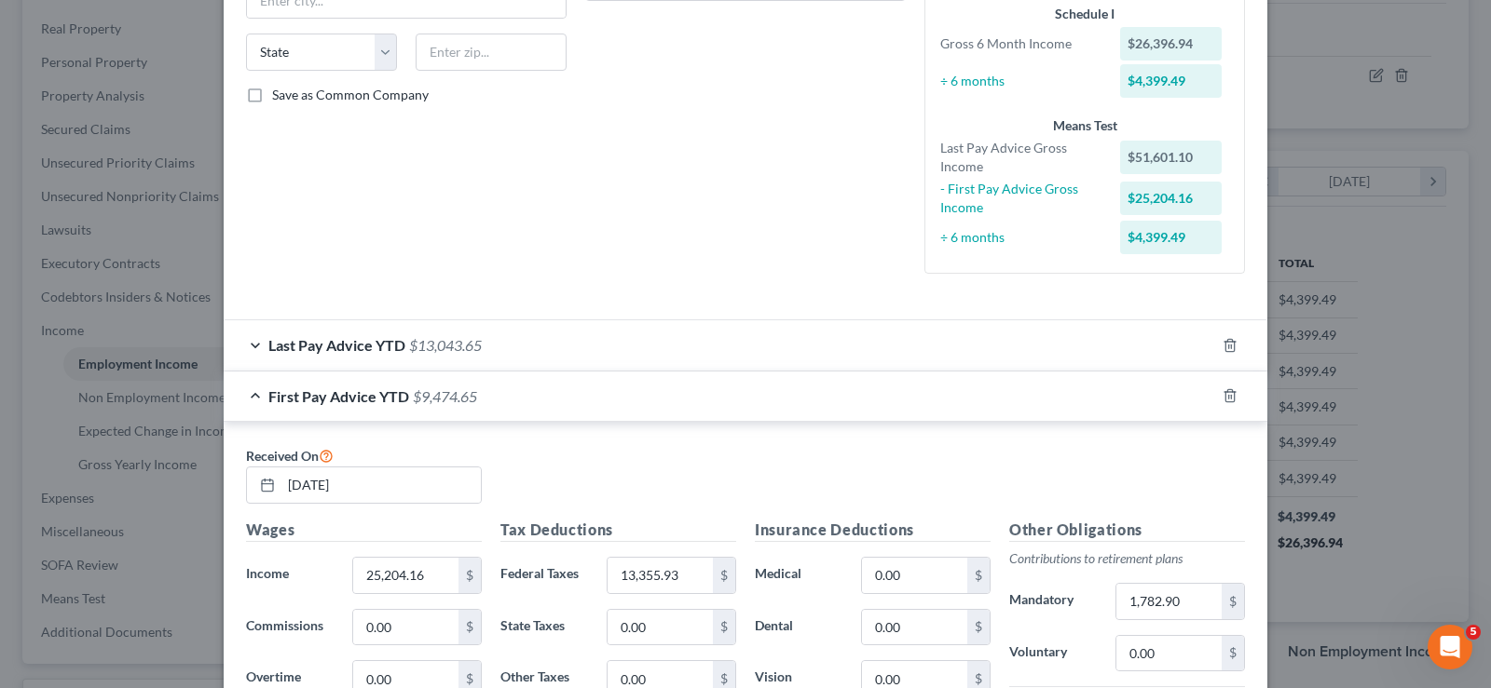
scroll to position [0, 0]
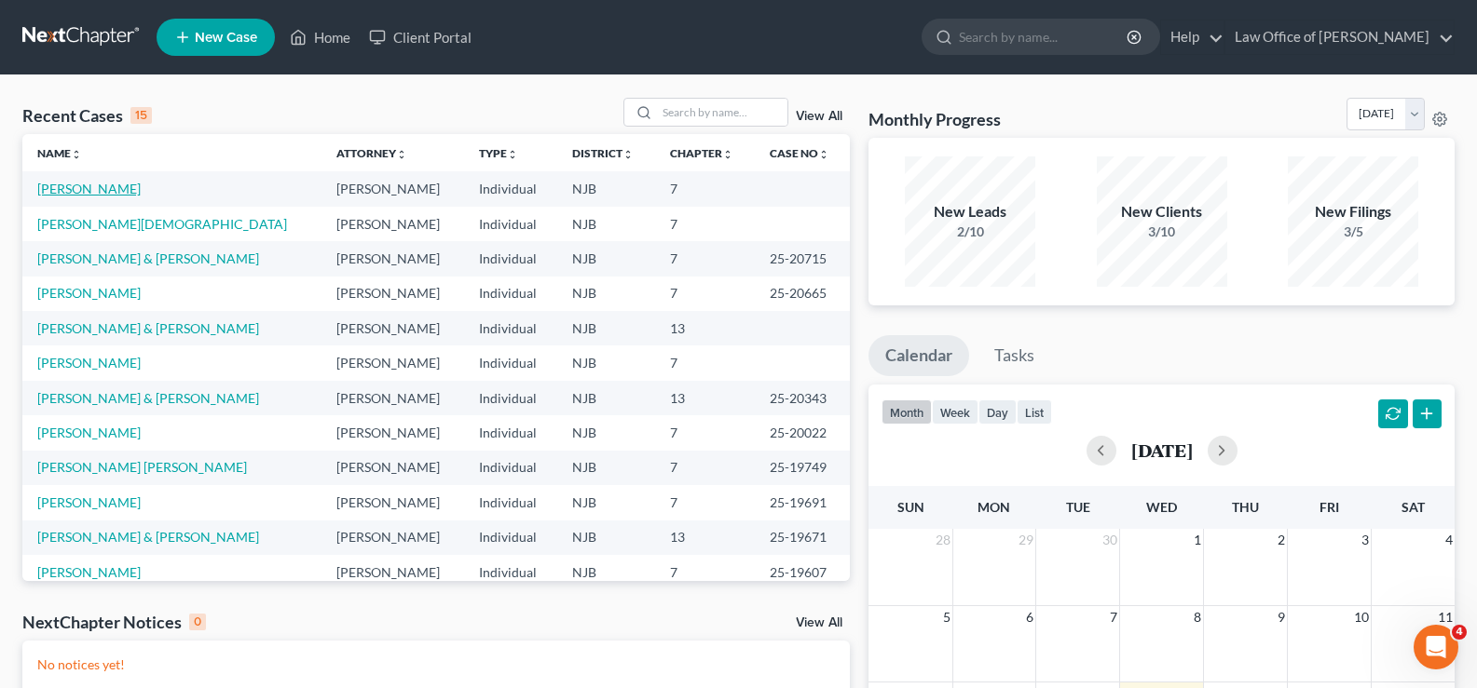
click at [101, 192] on link "[PERSON_NAME]" at bounding box center [88, 189] width 103 height 16
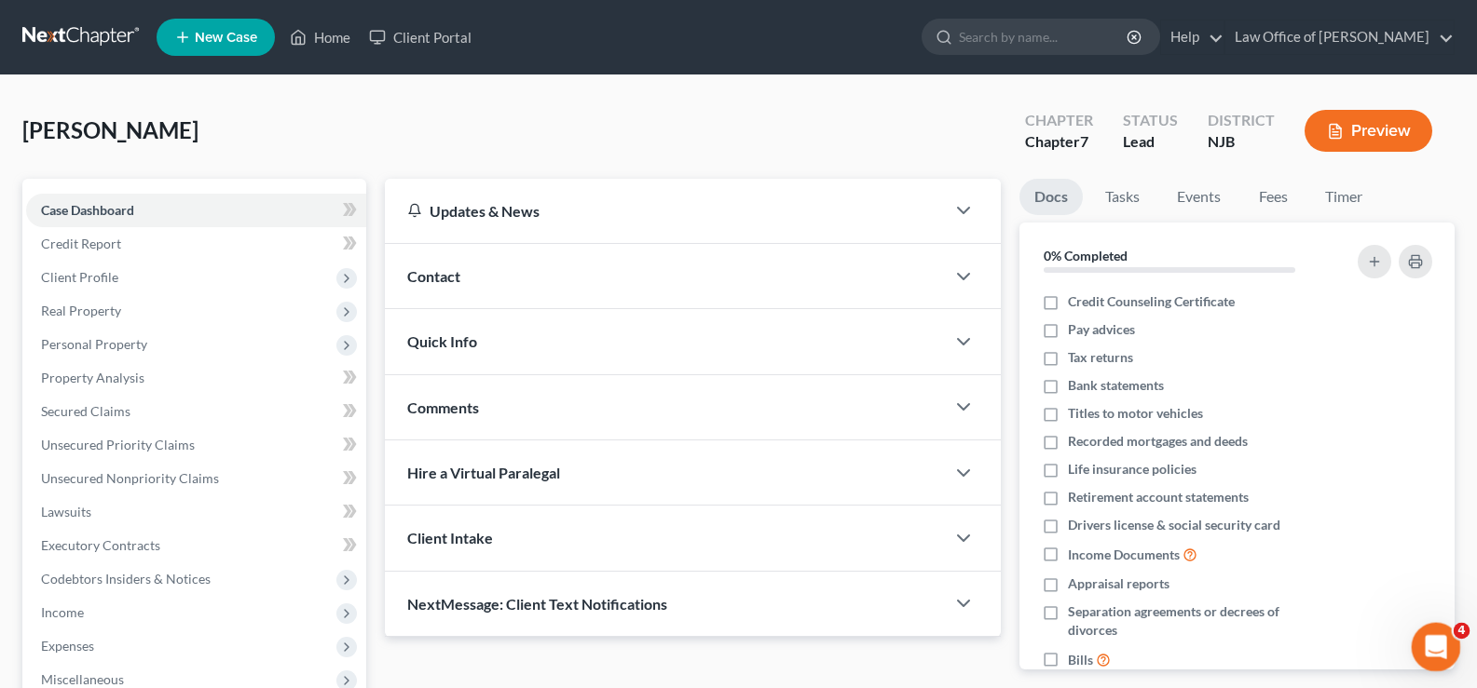
click at [1430, 636] on icon "Open Intercom Messenger" at bounding box center [1433, 645] width 31 height 31
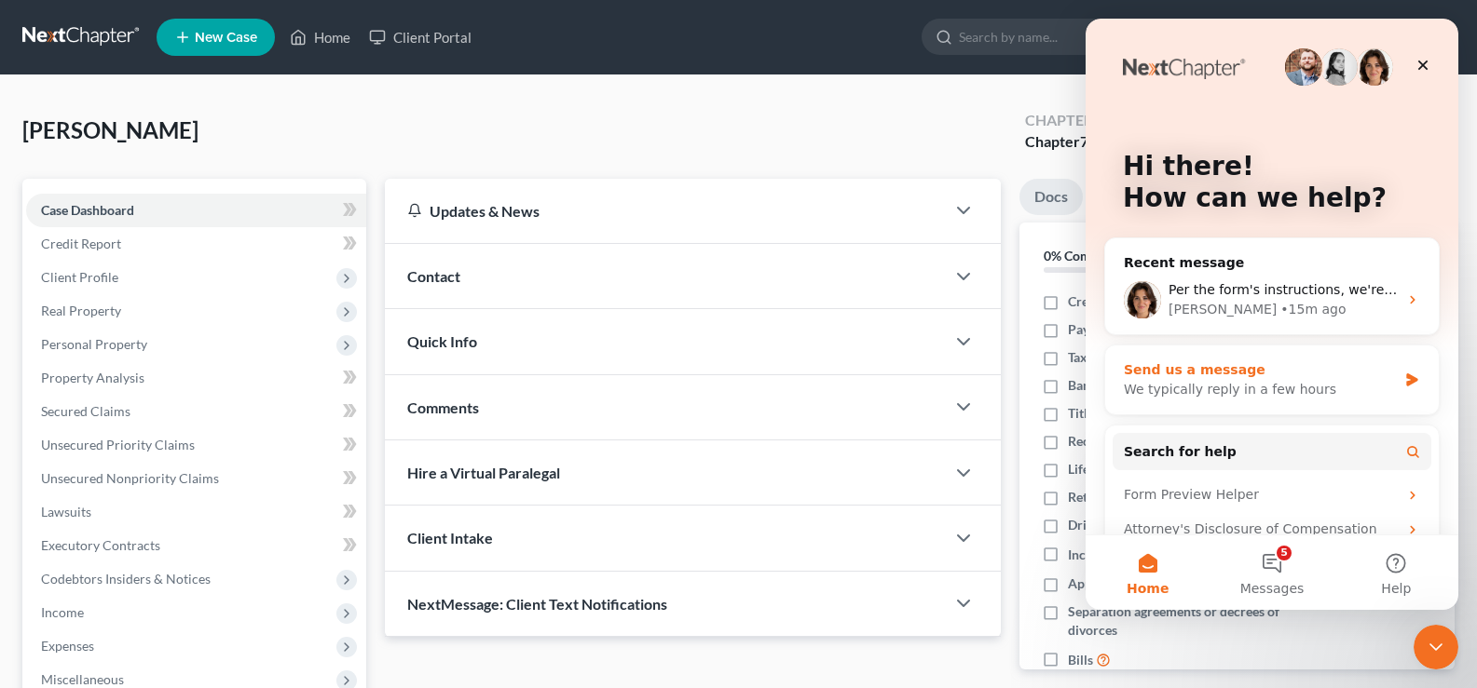
click at [1404, 379] on icon "Intercom messenger" at bounding box center [1412, 380] width 16 height 15
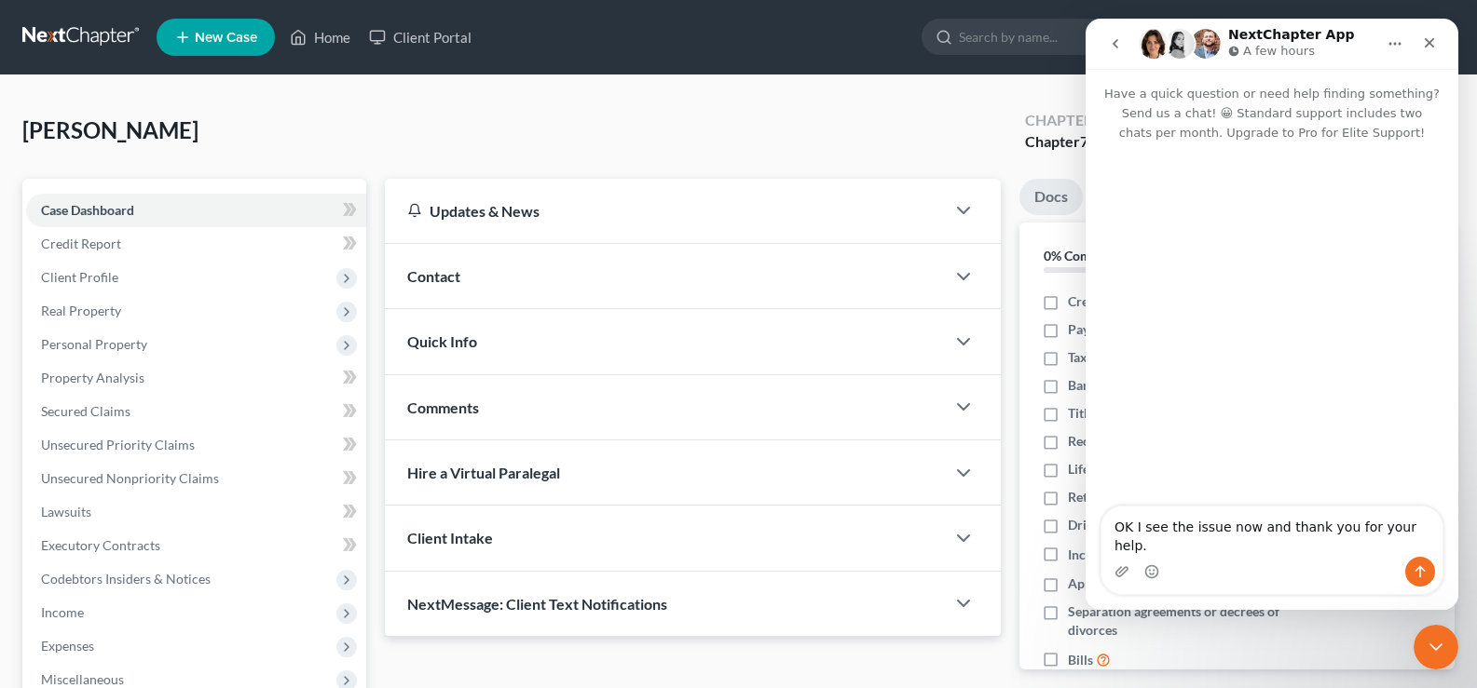
type textarea "OK I see the issue now and thank you for your help."
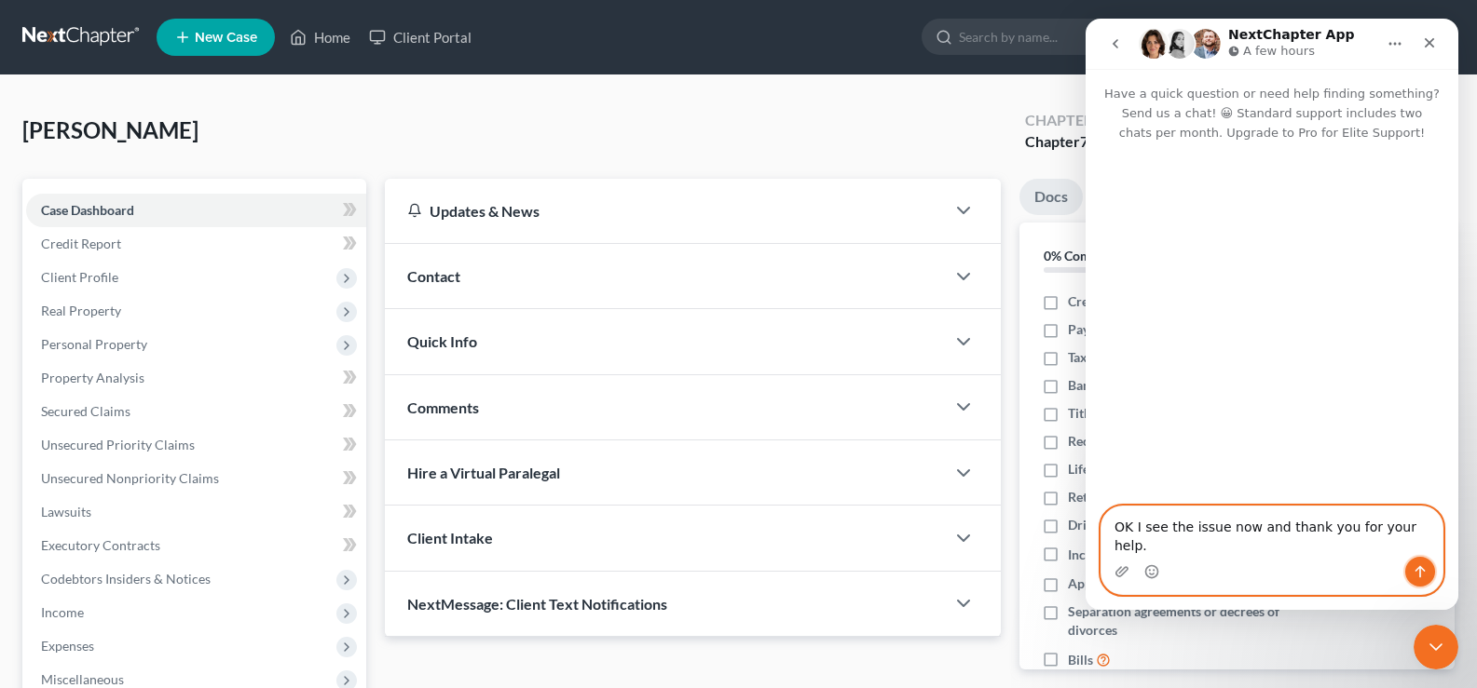
click at [1417, 565] on icon "Send a message…" at bounding box center [1419, 572] width 15 height 15
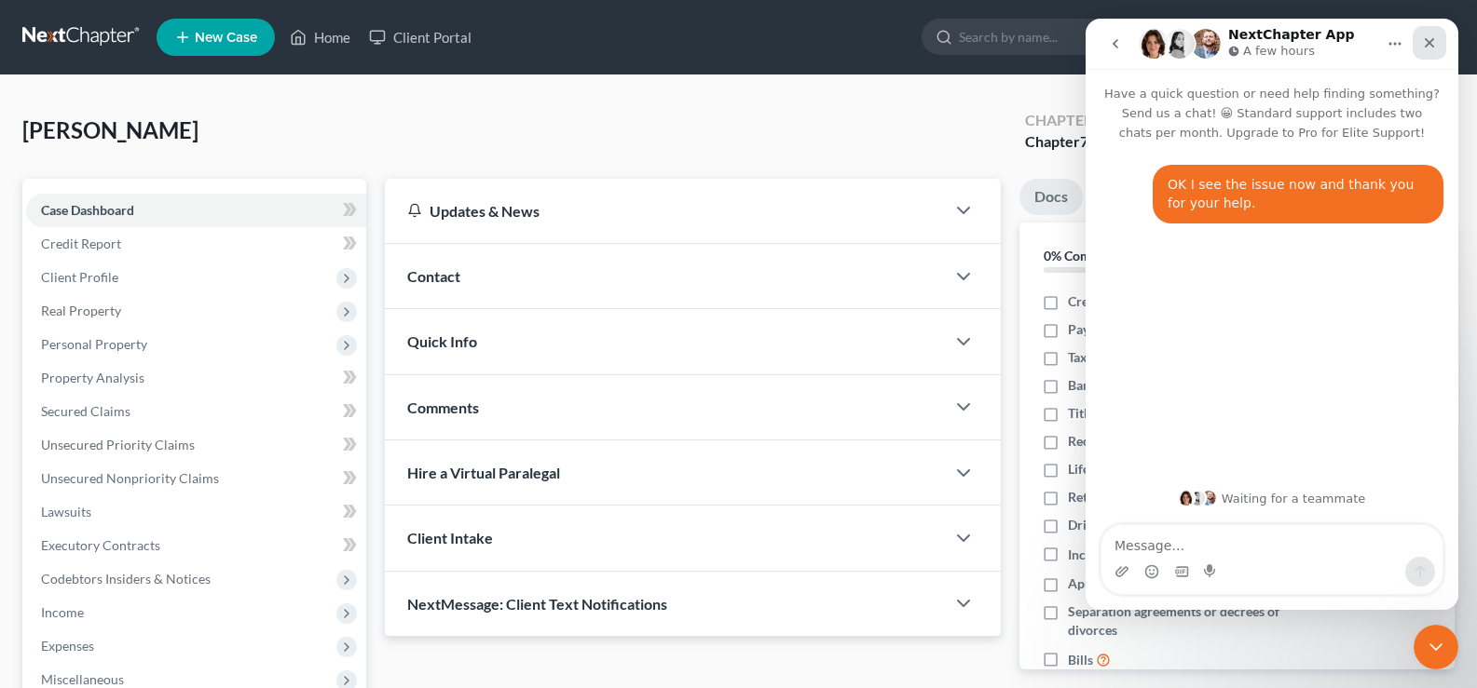
click at [1439, 36] on div "Close" at bounding box center [1429, 43] width 34 height 34
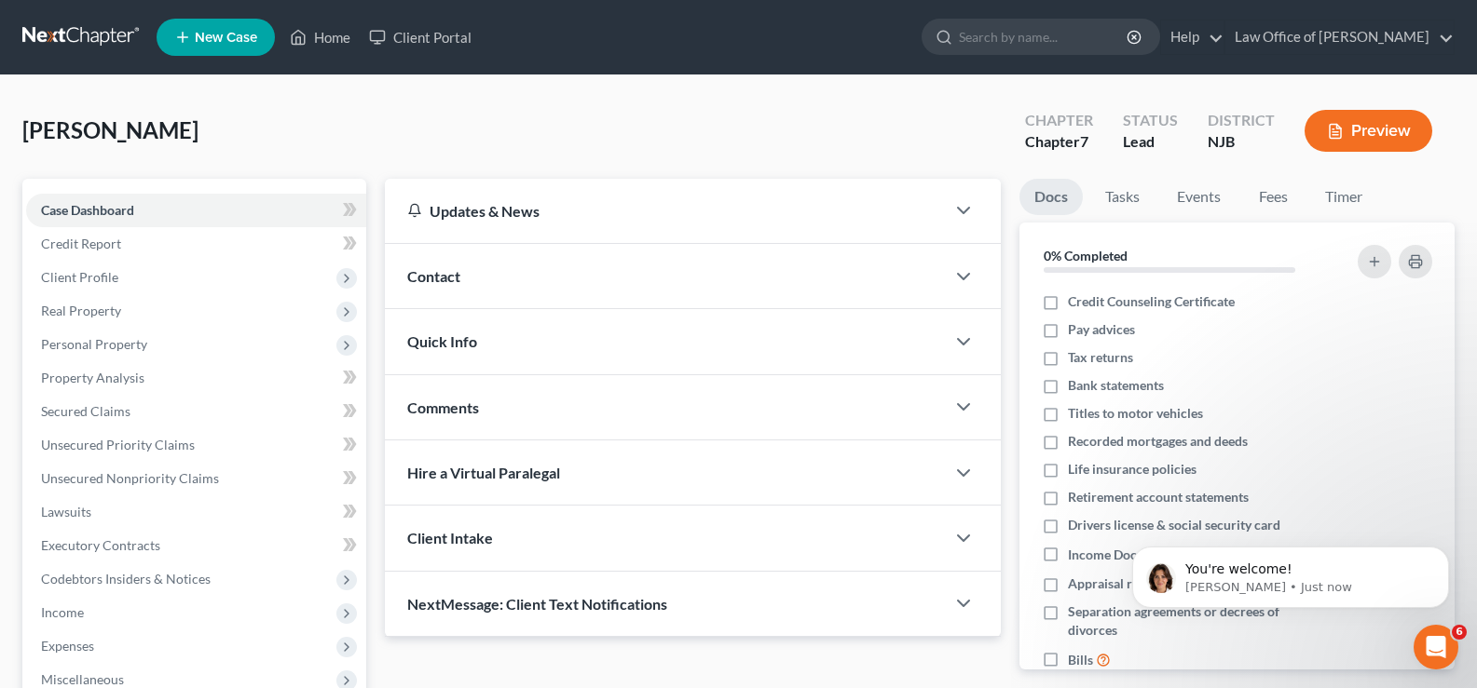
scroll to position [235, 0]
